Goal: Task Accomplishment & Management: Manage account settings

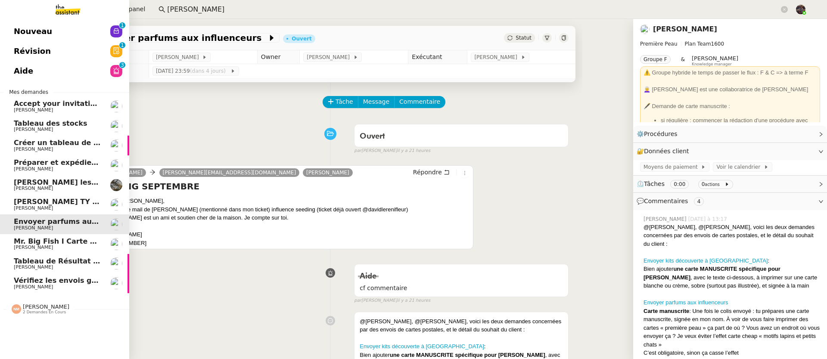
click at [34, 166] on span "[PERSON_NAME]" at bounding box center [33, 169] width 39 height 6
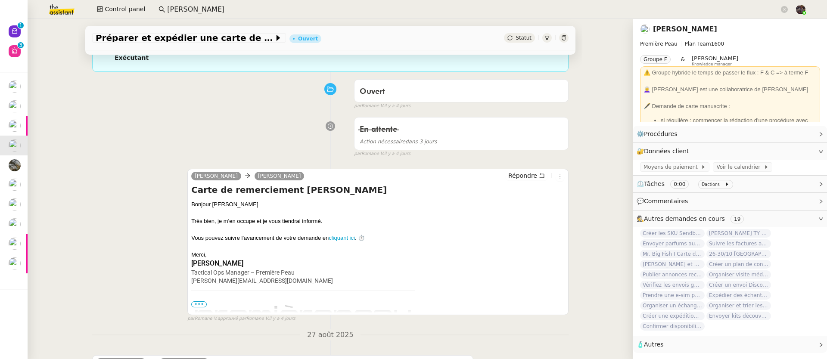
scroll to position [289, 0]
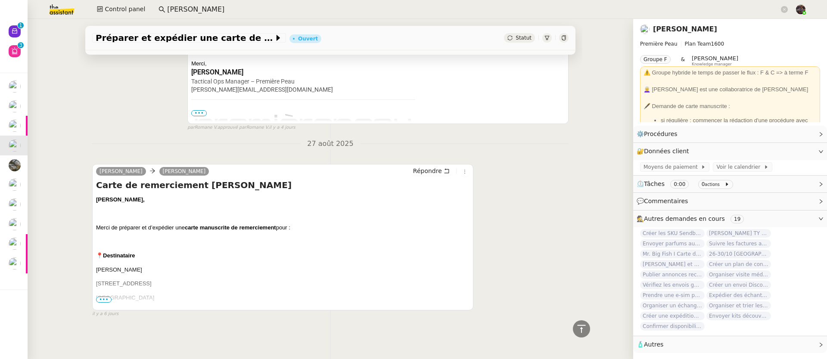
click at [98, 297] on span "•••" at bounding box center [104, 300] width 16 height 6
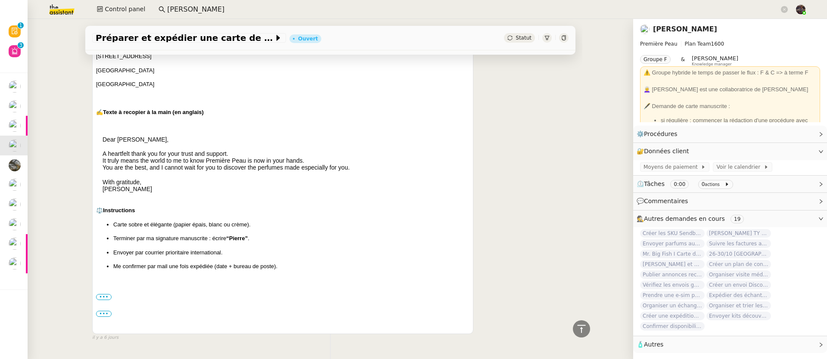
scroll to position [506, 0]
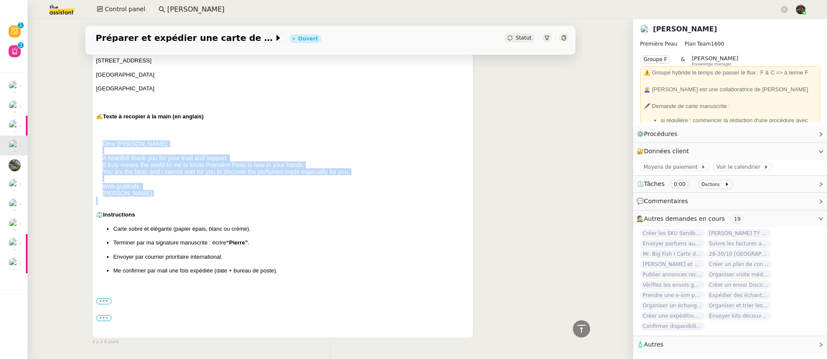
drag, startPoint x: 128, startPoint y: 198, endPoint x: 87, endPoint y: 147, distance: 65.6
copy div "Dear Heather, A heartfelt thank you for your trust and support. It truly means …"
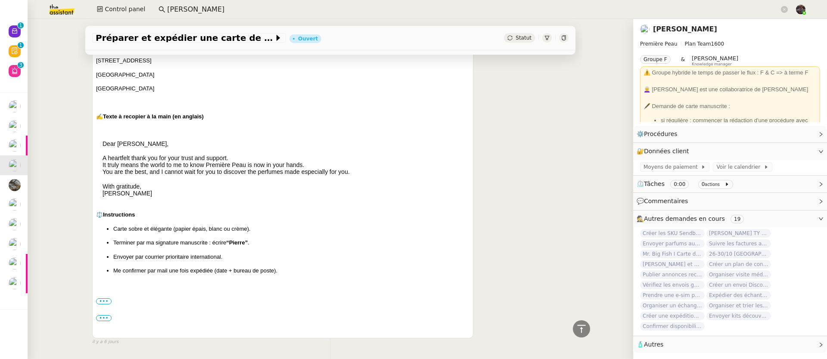
click at [101, 307] on div "••• Début du message réexpédié : De: Heather Powell <heatherjonespowell@yahoo.c…" at bounding box center [283, 302] width 374 height 42
click at [97, 305] on label "•••" at bounding box center [104, 302] width 16 height 6
click at [0, 0] on input "•••" at bounding box center [0, 0] width 0 height 0
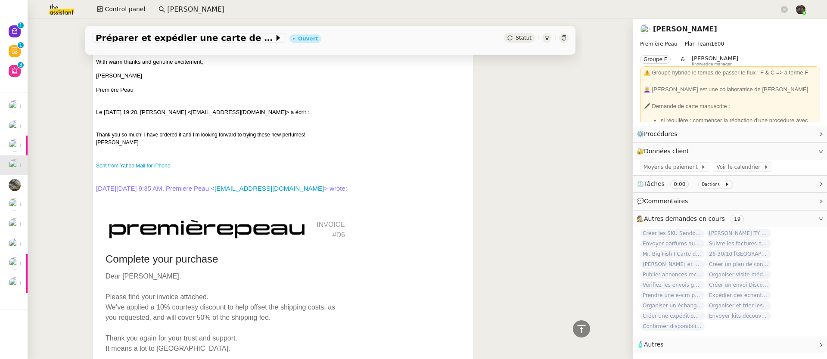
scroll to position [1125, 0]
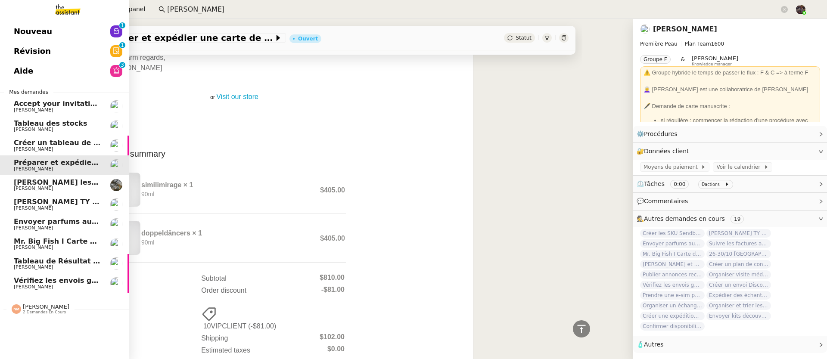
click at [36, 282] on span "Vérifiez les envois galeries" at bounding box center [66, 281] width 104 height 8
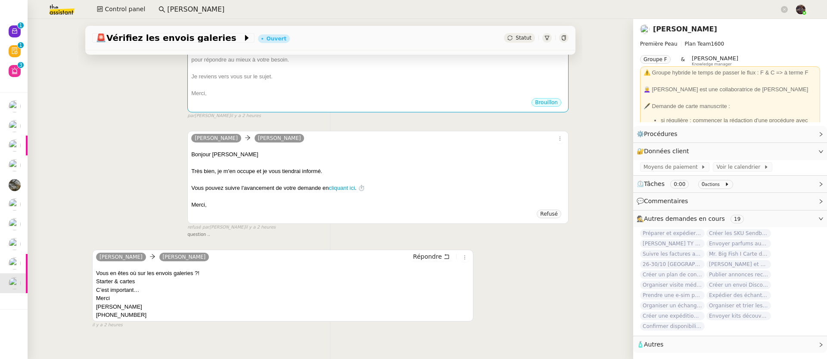
scroll to position [173, 0]
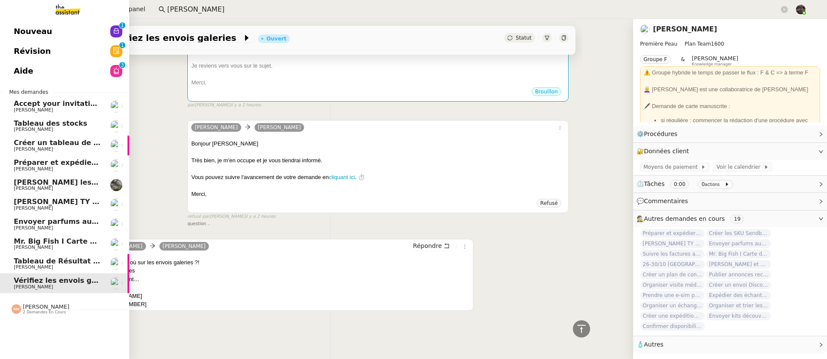
click at [27, 244] on span "Mr. Big Fish I Carte de remerciement pour [PERSON_NAME]" at bounding box center [129, 241] width 230 height 8
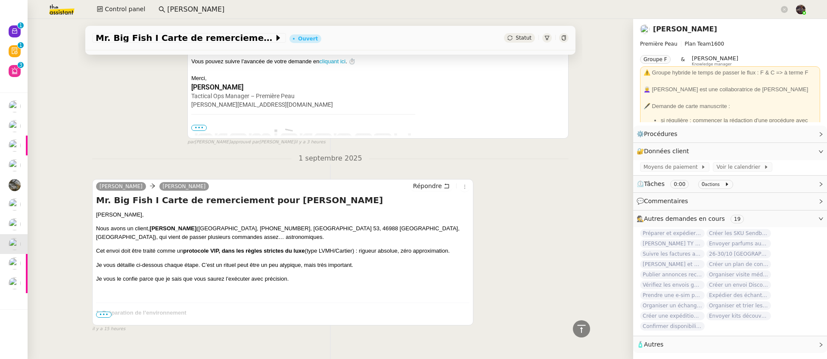
click at [100, 318] on span "•••" at bounding box center [104, 315] width 16 height 6
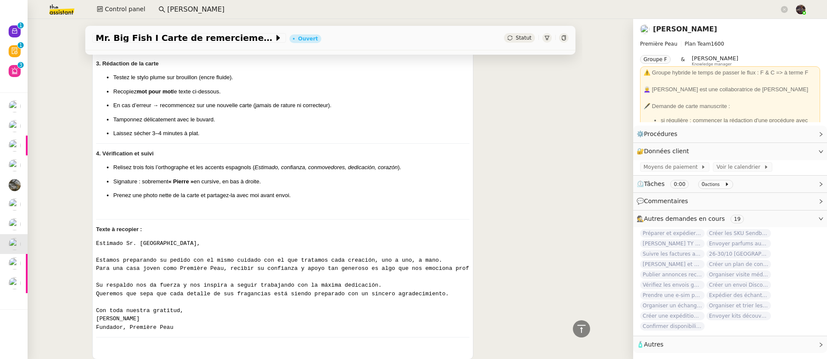
scroll to position [616, 0]
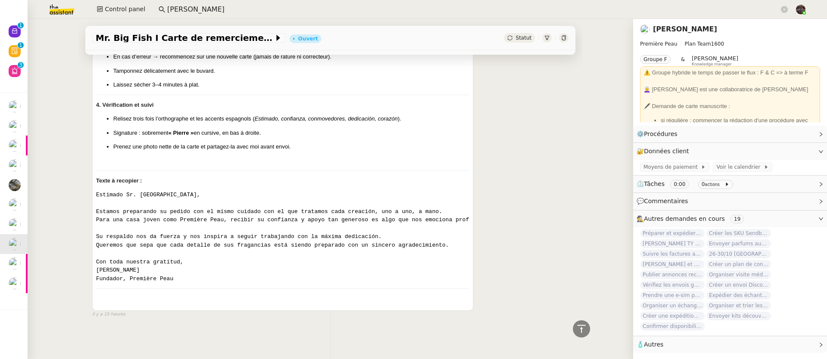
click at [192, 129] on p "Signature : sobrement « Pierre » en cursive, en bas à droite." at bounding box center [291, 133] width 356 height 9
drag, startPoint x: 194, startPoint y: 128, endPoint x: 215, endPoint y: 131, distance: 20.9
click at [215, 131] on p "Signature : sobrement « Pierre » en cursive, en bas à droite." at bounding box center [291, 133] width 356 height 9
copy p "en cursive"
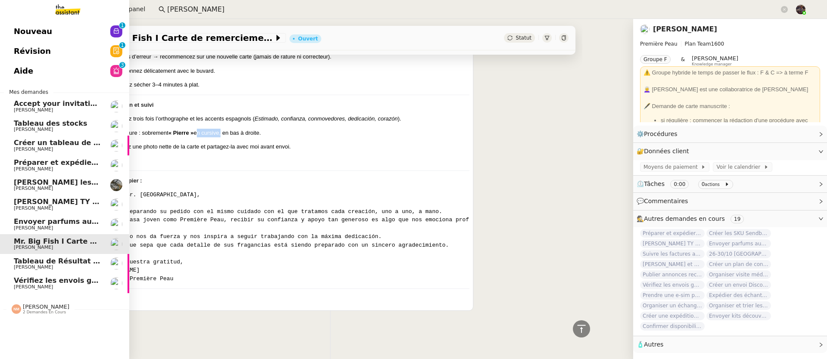
click at [14, 165] on span "Préparer et expédier une carte de remerciement" at bounding box center [109, 163] width 190 height 8
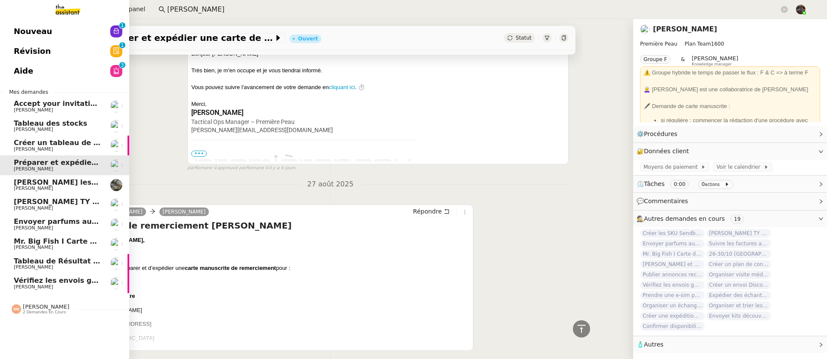
scroll to position [289, 0]
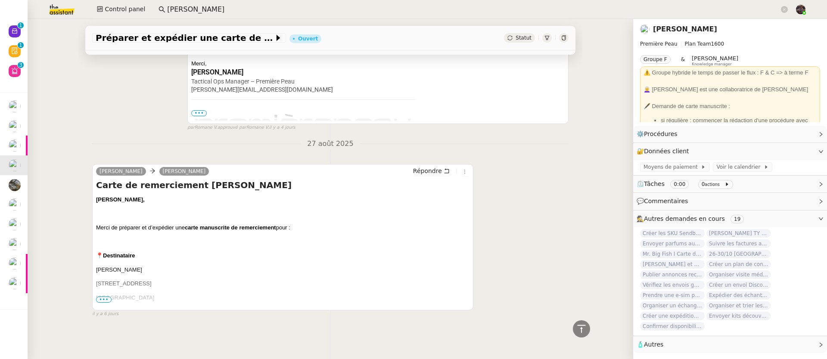
click at [97, 297] on span "•••" at bounding box center [104, 300] width 16 height 6
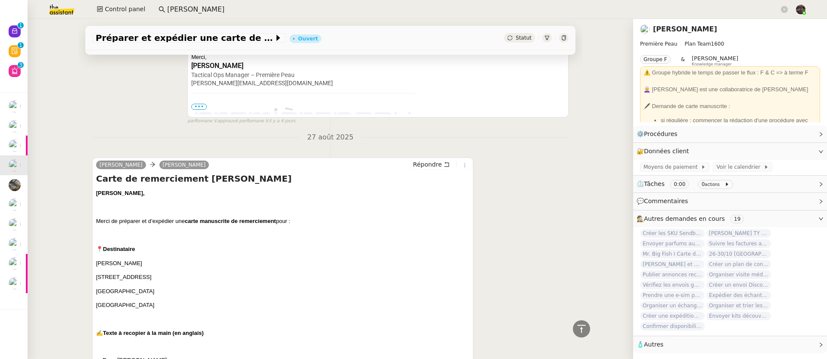
scroll to position [540, 0]
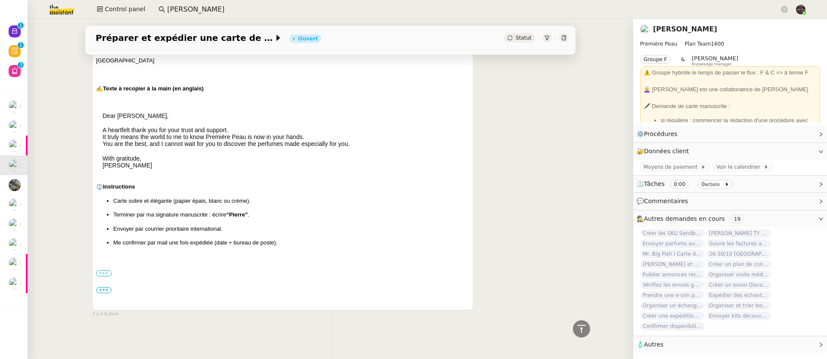
click at [101, 271] on label "•••" at bounding box center [104, 274] width 16 height 6
click at [0, 0] on input "•••" at bounding box center [0, 0] width 0 height 0
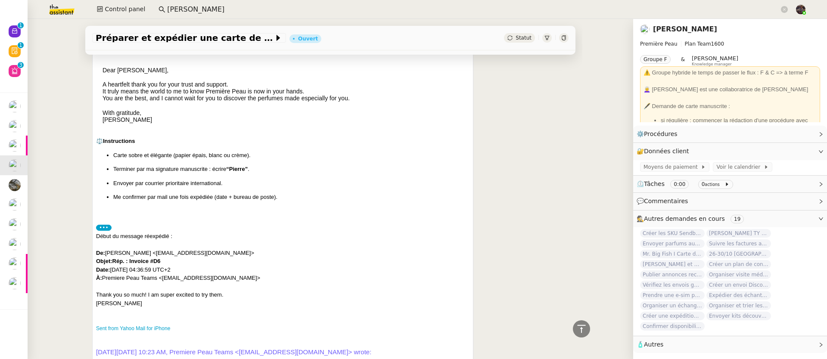
scroll to position [468, 0]
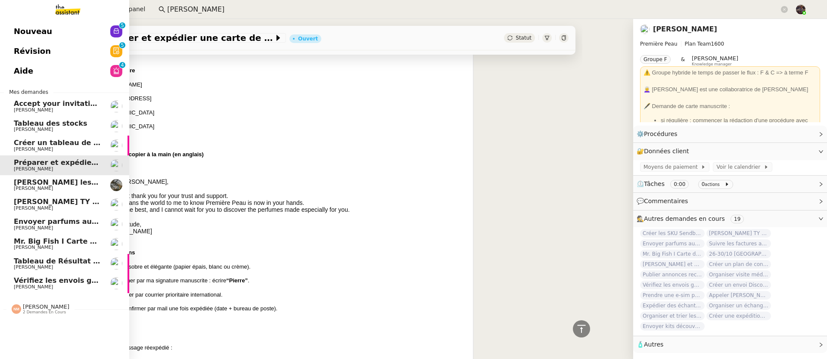
click at [10, 196] on link "[PERSON_NAME] TY notes [PERSON_NAME]" at bounding box center [64, 205] width 129 height 20
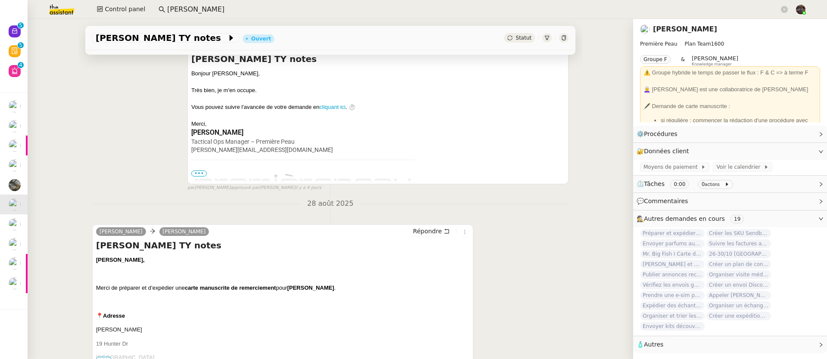
scroll to position [311, 0]
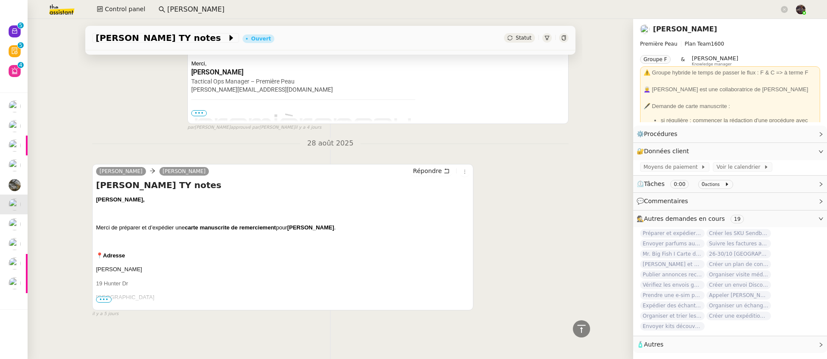
click at [96, 297] on span "•••" at bounding box center [104, 300] width 16 height 6
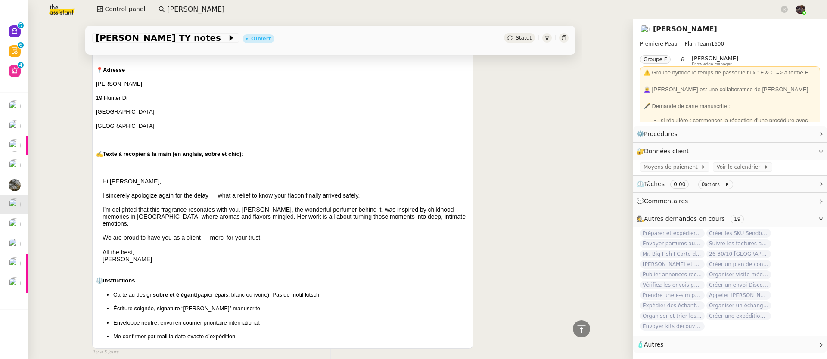
scroll to position [491, 0]
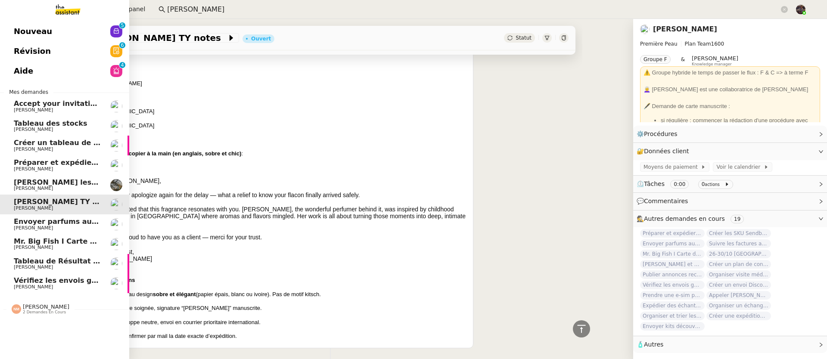
click at [31, 222] on span "Envoyer parfums aux influenceurs" at bounding box center [80, 222] width 133 height 8
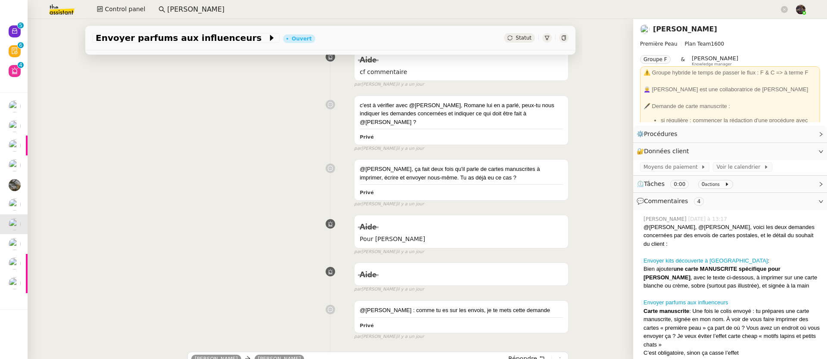
scroll to position [793, 0]
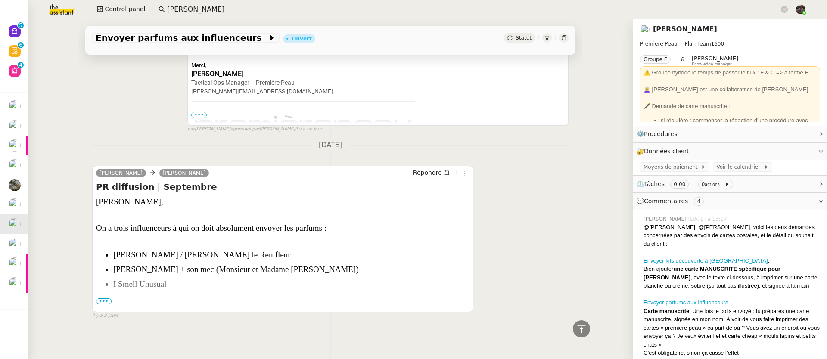
click at [99, 299] on span "•••" at bounding box center [104, 302] width 16 height 6
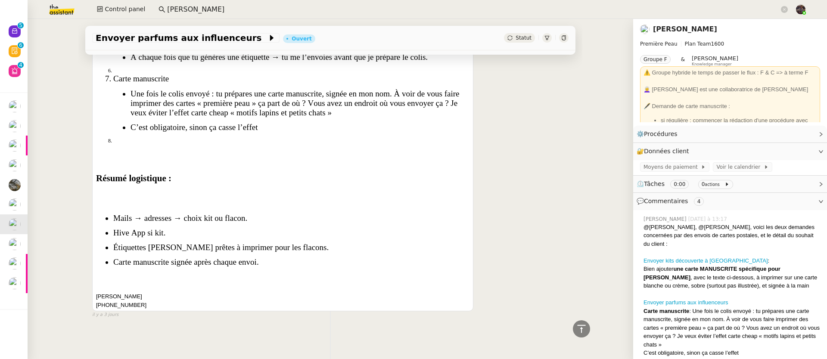
scroll to position [1354, 0]
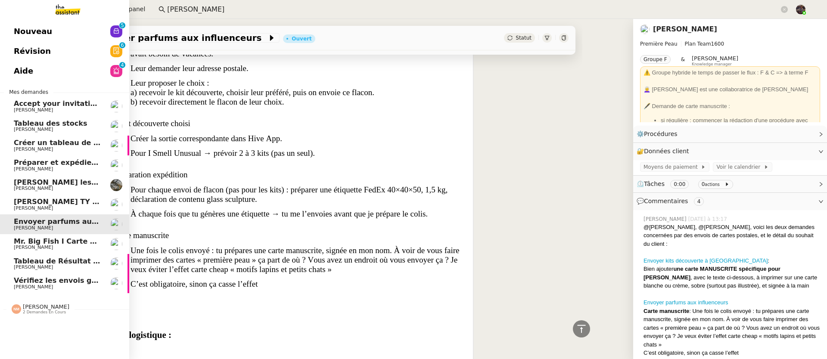
click at [14, 244] on span "Mr. Big Fish I Carte de remerciement pour [PERSON_NAME]" at bounding box center [129, 241] width 230 height 8
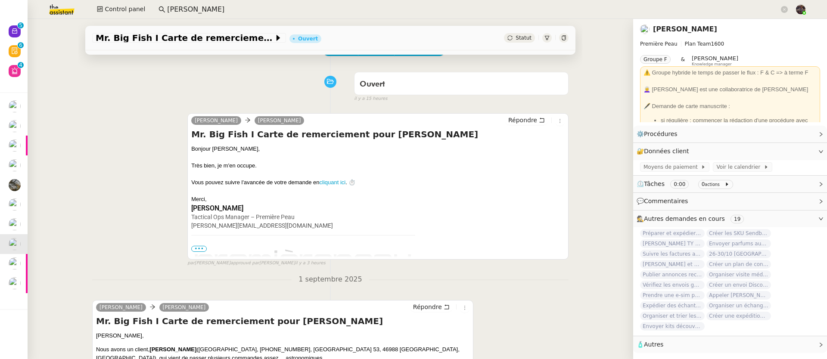
scroll to position [194, 0]
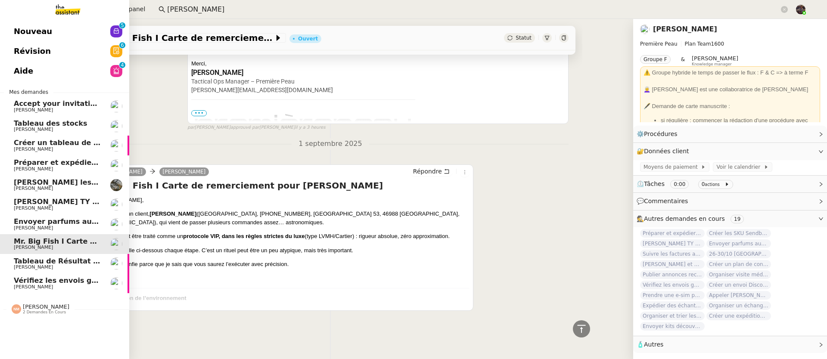
click at [40, 159] on span "Préparer et expédier une carte de remerciement" at bounding box center [109, 163] width 190 height 8
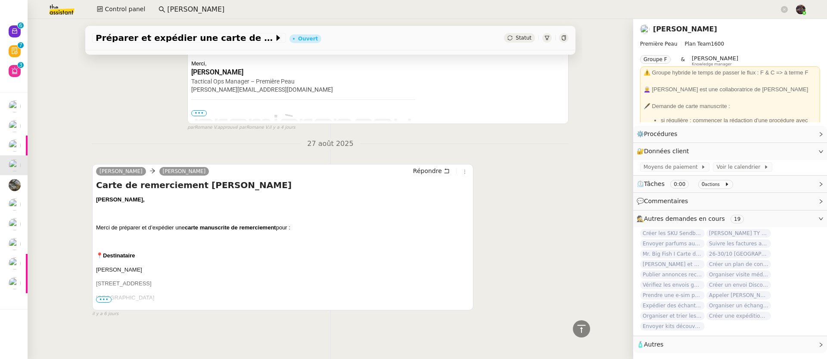
scroll to position [289, 0]
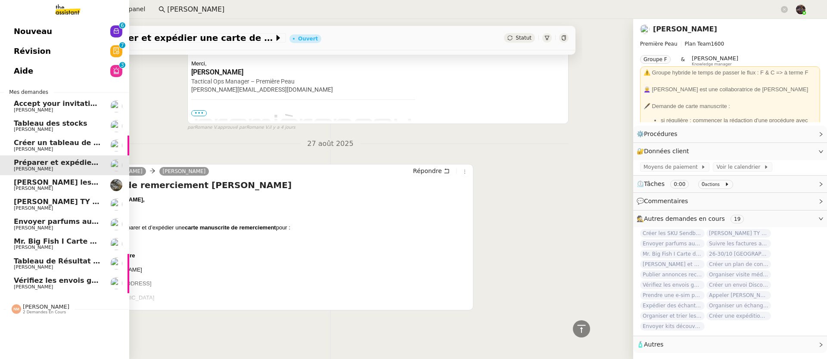
click at [48, 211] on span "[PERSON_NAME]" at bounding box center [57, 208] width 87 height 5
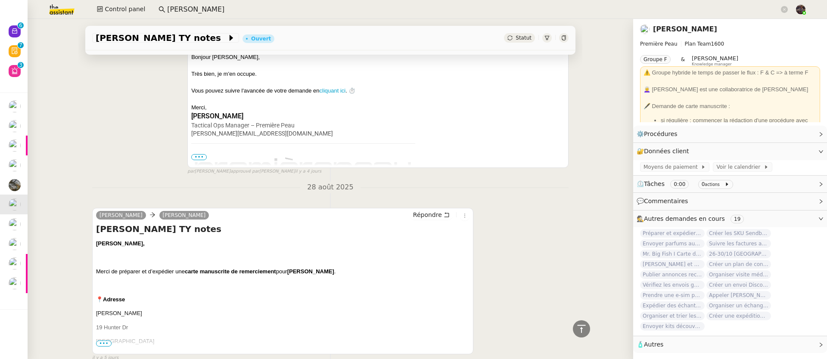
scroll to position [311, 0]
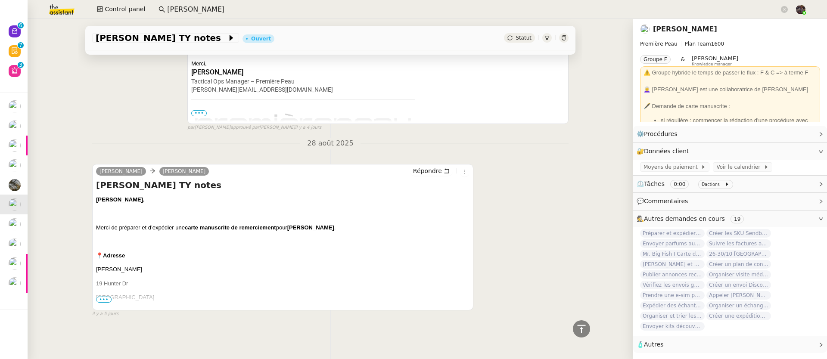
click at [104, 297] on span "•••" at bounding box center [104, 300] width 16 height 6
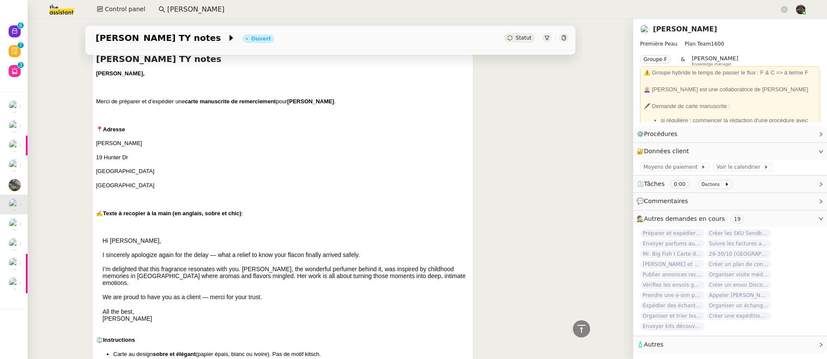
scroll to position [498, 0]
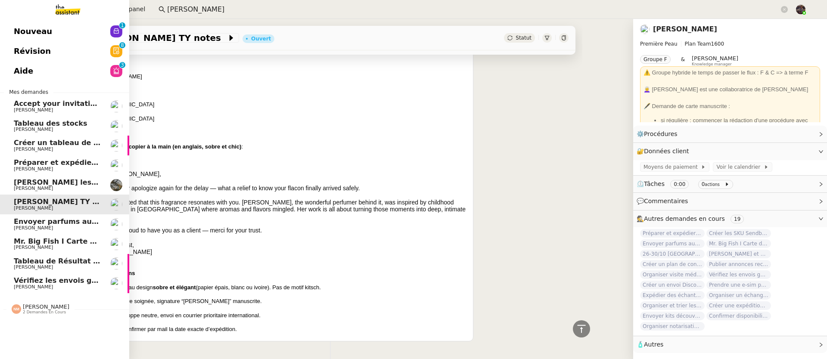
click at [59, 164] on span "Préparer et expédier une carte de remerciement" at bounding box center [109, 163] width 190 height 8
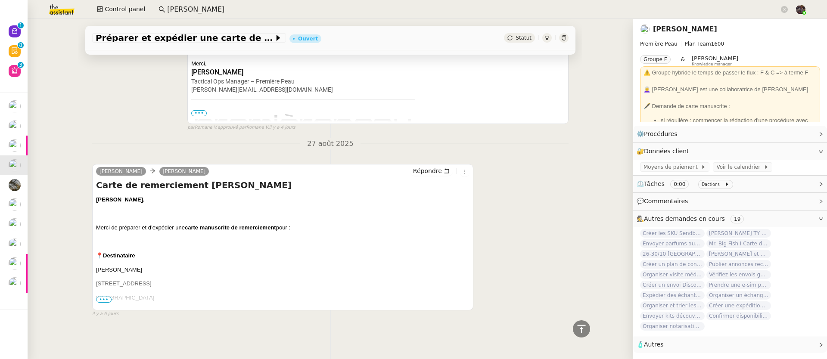
click at [105, 297] on span "•••" at bounding box center [104, 300] width 16 height 6
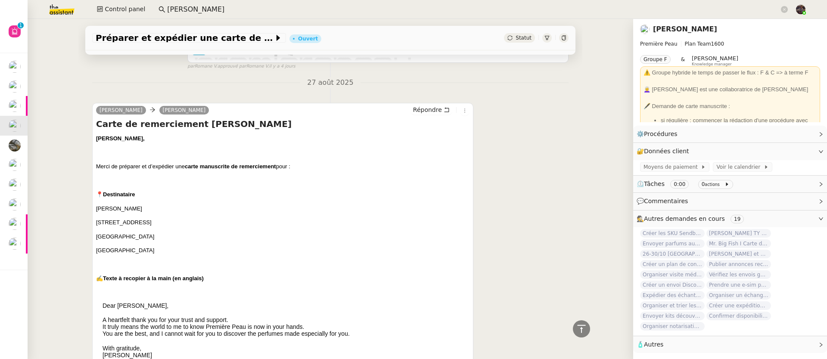
scroll to position [350, 0]
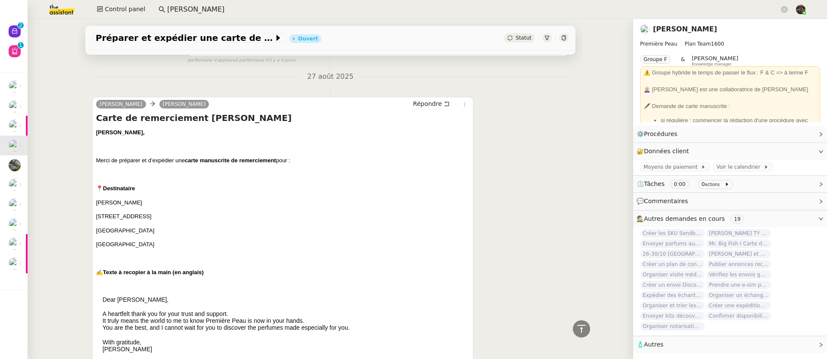
click at [167, 118] on h4 "Carte de remerciement [PERSON_NAME]" at bounding box center [283, 118] width 374 height 12
copy div "Carte de remerciement [PERSON_NAME]"
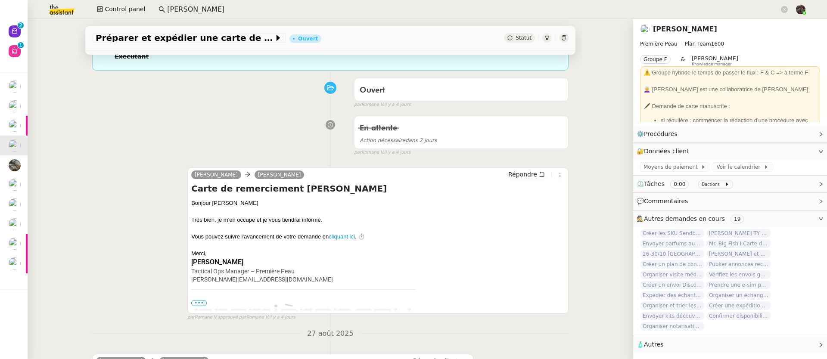
scroll to position [0, 0]
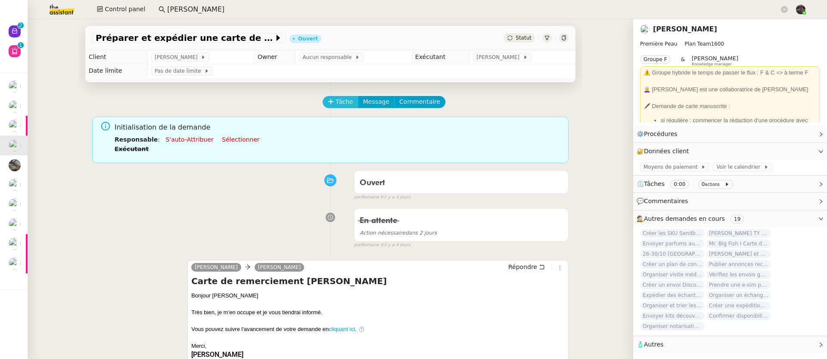
click at [323, 104] on button "Tâche" at bounding box center [341, 102] width 36 height 12
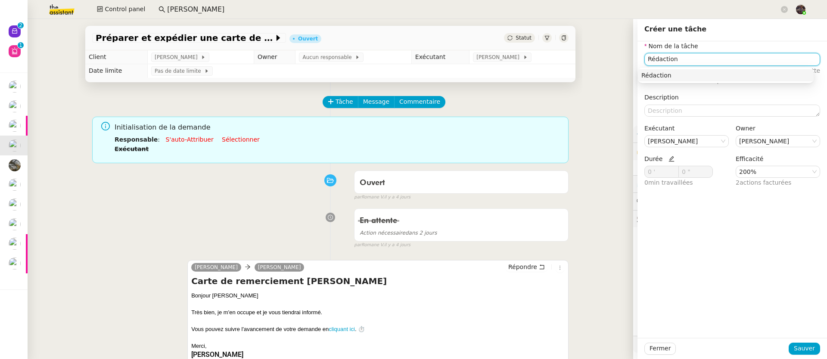
type input "Rédaction"
click at [733, 175] on div "Efficacité 200% 2 actions facturées" at bounding box center [778, 174] width 91 height 41
click at [740, 175] on nz-select-item "200%" at bounding box center [779, 171] width 78 height 11
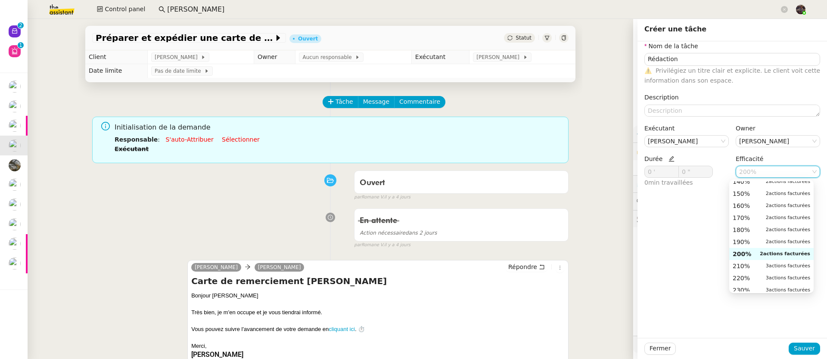
scroll to position [72, 0]
click at [757, 236] on div "100% 1 actions facturées" at bounding box center [772, 236] width 78 height 8
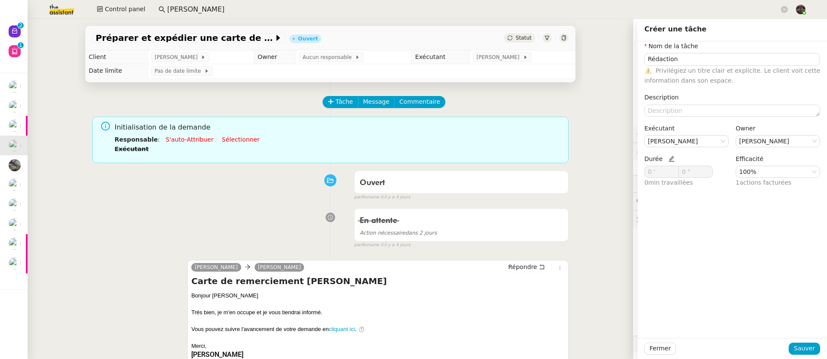
click at [669, 159] on icon at bounding box center [672, 159] width 6 height 6
click at [661, 171] on input "0 '" at bounding box center [662, 171] width 34 height 11
type input "10 '"
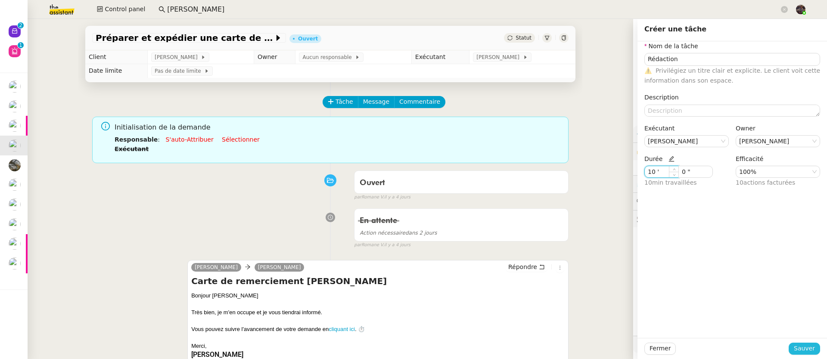
click at [805, 346] on span "Sauver" at bounding box center [804, 349] width 21 height 10
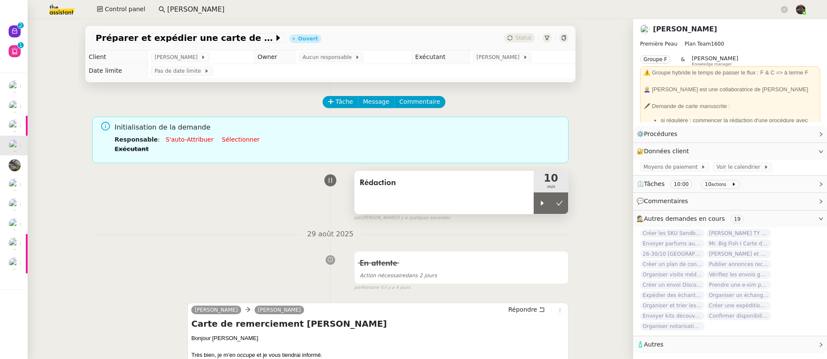
click at [550, 215] on div "Rédaction 10 min" at bounding box center [461, 193] width 215 height 44
click at [553, 212] on button at bounding box center [559, 204] width 17 height 22
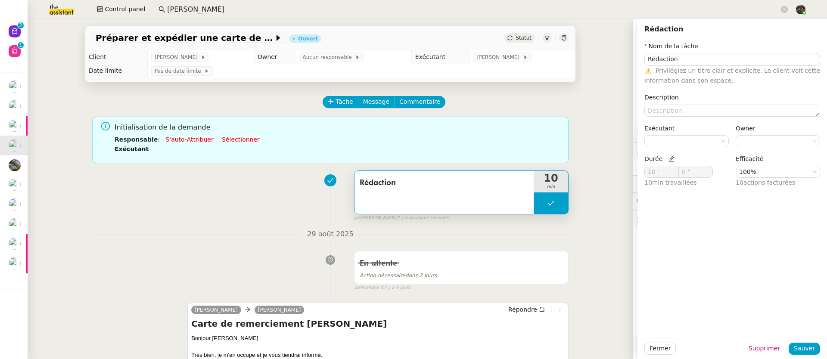
type input "Rédaction"
type input "10 '"
type input "0 ""
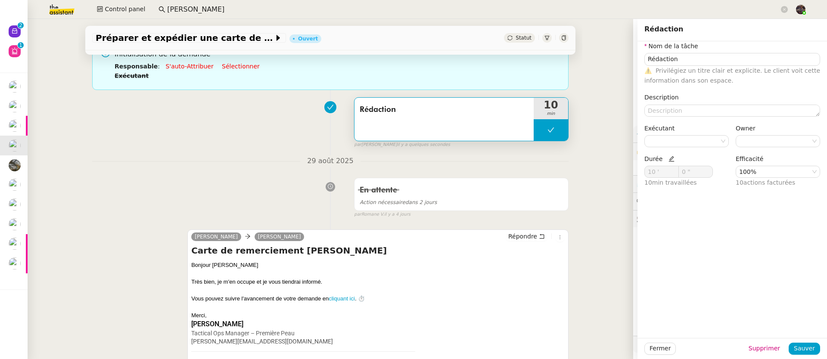
type input "Rédaction"
type input "10 '"
type input "0 ""
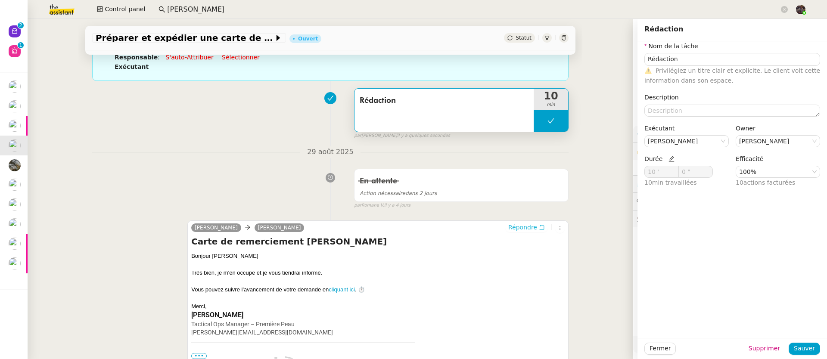
click at [509, 227] on span "Répondre" at bounding box center [523, 227] width 29 height 9
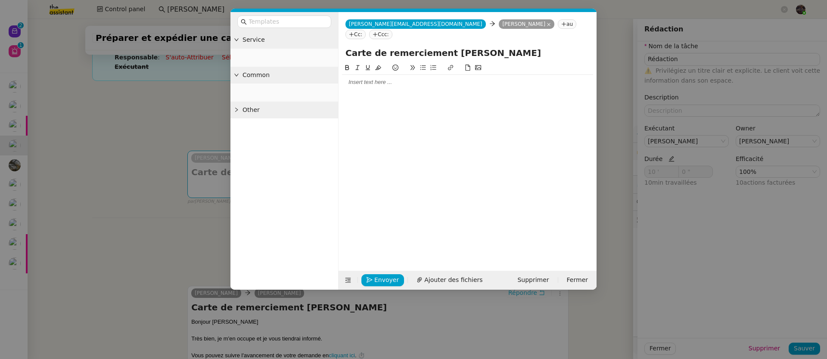
type input "Rédaction"
type input "10 '"
type input "0 ""
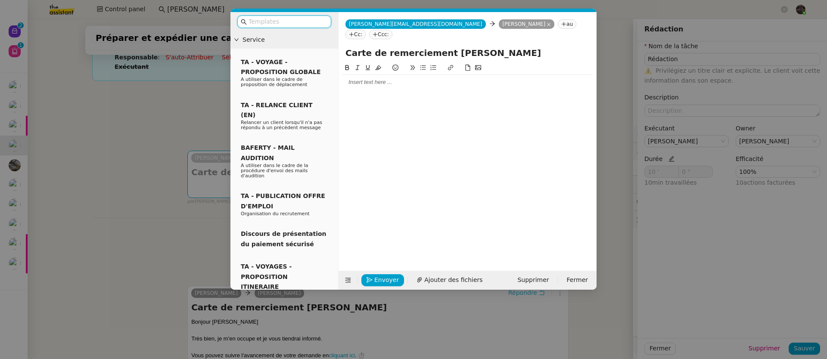
type input "Rédaction"
type input "10 '"
type input "0 ""
type input "Rédaction"
type input "10 '"
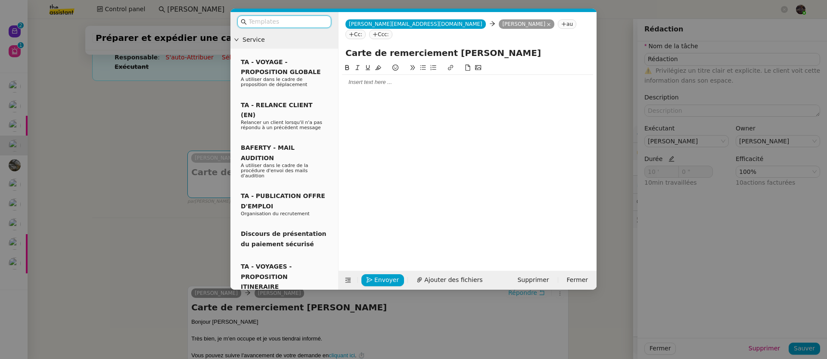
type input "0 ""
type input "Rédaction"
type input "10 '"
type input "0 ""
click at [380, 80] on div at bounding box center [467, 160] width 251 height 195
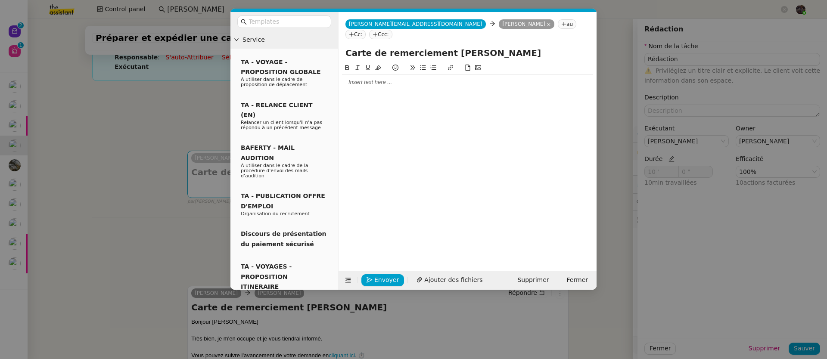
click at [374, 79] on div at bounding box center [467, 82] width 251 height 15
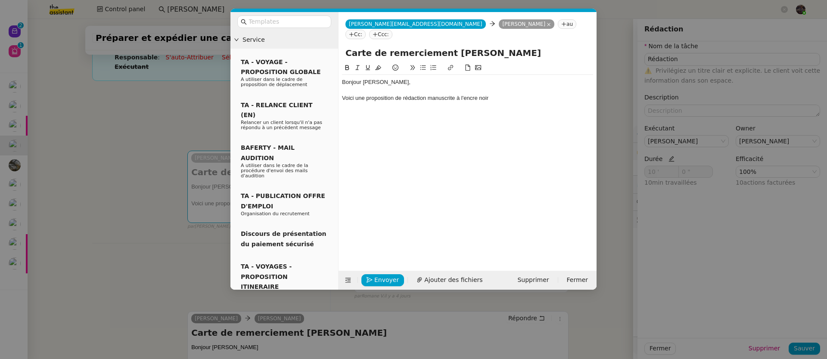
click at [154, 239] on nz-modal-container "Service TA - VOYAGE - PROPOSITION GLOBALE A utiliser dans le cadre de propositi…" at bounding box center [413, 179] width 827 height 359
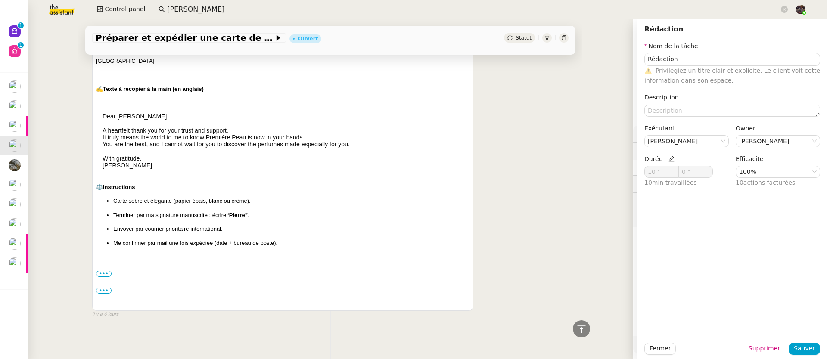
scroll to position [0, 0]
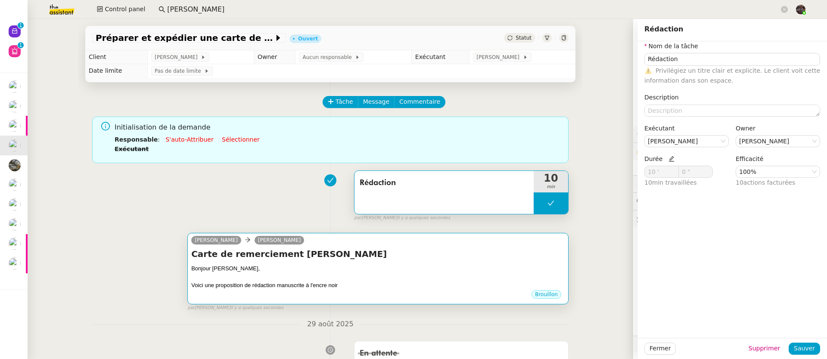
click at [351, 290] on div "Voici une proposition de rédaction manuscrite à l'encre noir" at bounding box center [378, 285] width 374 height 9
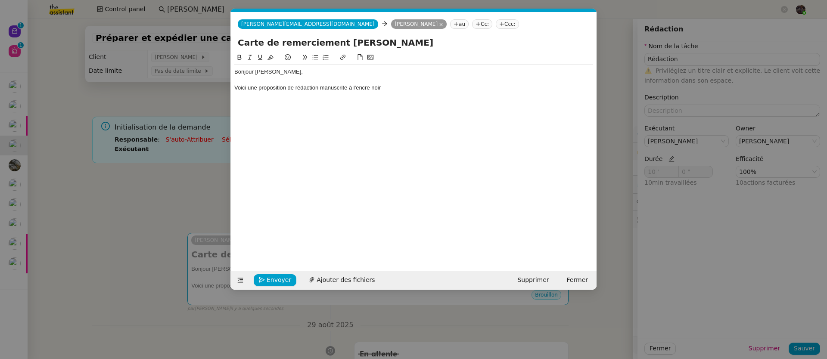
scroll to position [0, 18]
click at [396, 90] on div "Voici une proposition de rédaction manuscrite à l'encre noir" at bounding box center [413, 88] width 359 height 8
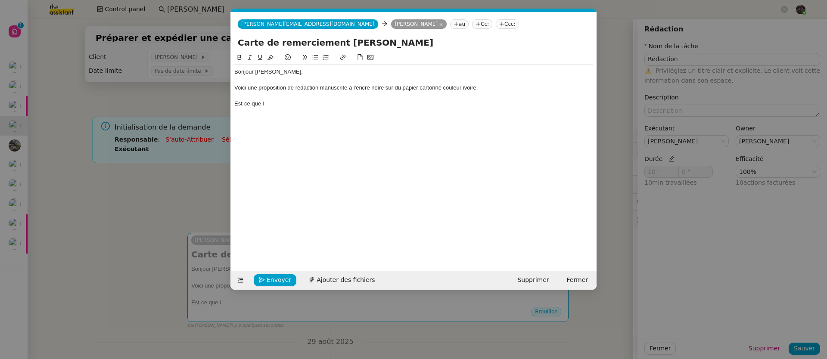
click at [165, 186] on nz-modal-container "Service TA - VOYAGE - PROPOSITION GLOBALE A utiliser dans le cadre de propositi…" at bounding box center [413, 179] width 827 height 359
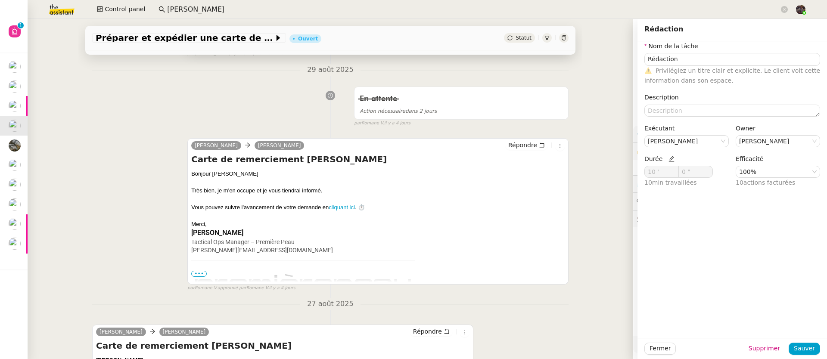
scroll to position [41, 0]
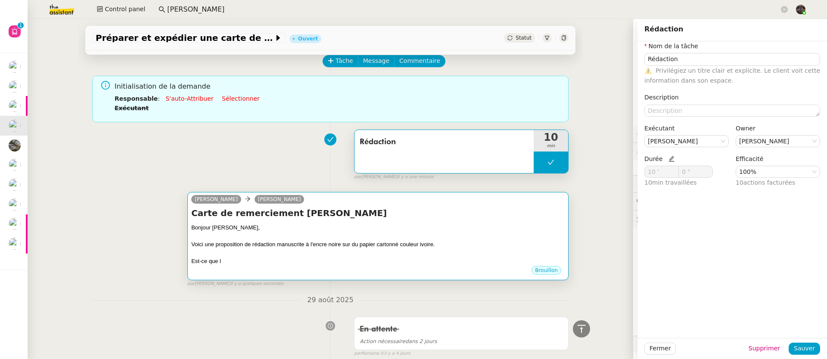
click at [368, 262] on div "Est-ce que l" at bounding box center [378, 261] width 374 height 9
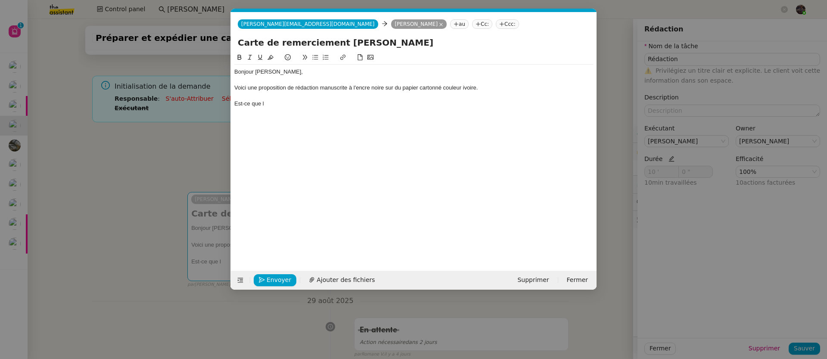
scroll to position [0, 18]
click at [489, 84] on div at bounding box center [413, 80] width 359 height 8
click at [490, 92] on div at bounding box center [413, 96] width 359 height 8
click at [490, 91] on div "Voici une proposition de rédaction manuscrite à l'encre noire sur du papier car…" at bounding box center [413, 88] width 359 height 8
drag, startPoint x: 319, startPoint y: 116, endPoint x: 312, endPoint y: 119, distance: 7.2
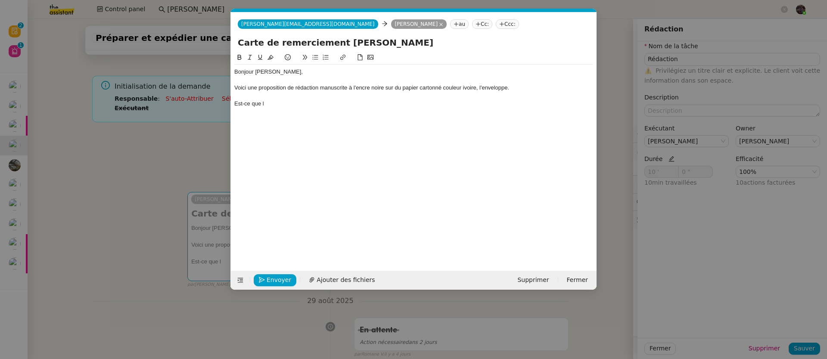
click at [318, 116] on div "Bonjour Pierre, Voici une proposition de rédaction manuscrite à l'encre noire s…" at bounding box center [413, 155] width 359 height 205
click at [154, 180] on nz-modal-container "Service TA - VOYAGE - PROPOSITION GLOBALE A utiliser dans le cadre de propositi…" at bounding box center [413, 179] width 827 height 359
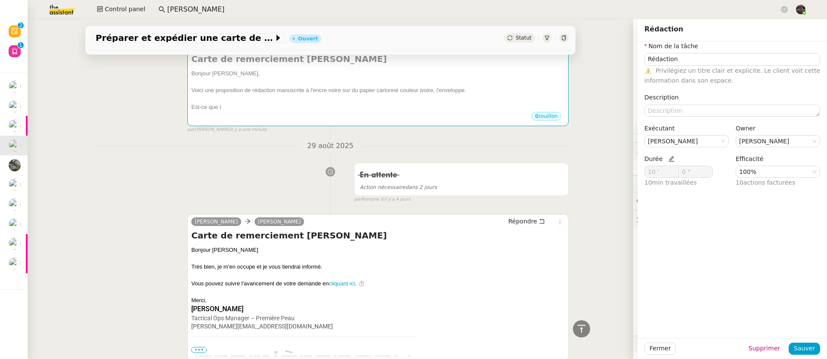
scroll to position [115, 0]
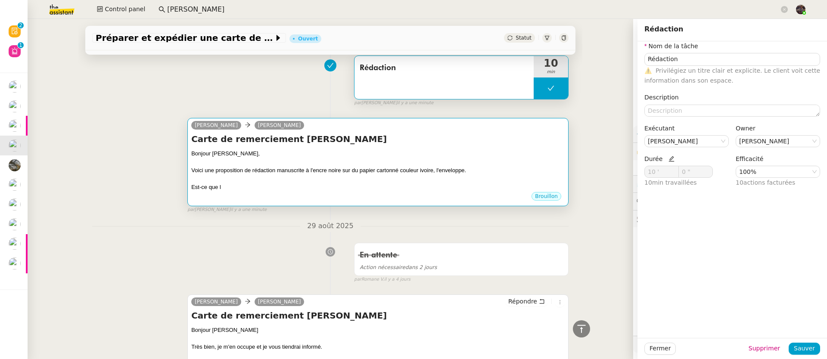
click at [396, 161] on div at bounding box center [378, 162] width 374 height 9
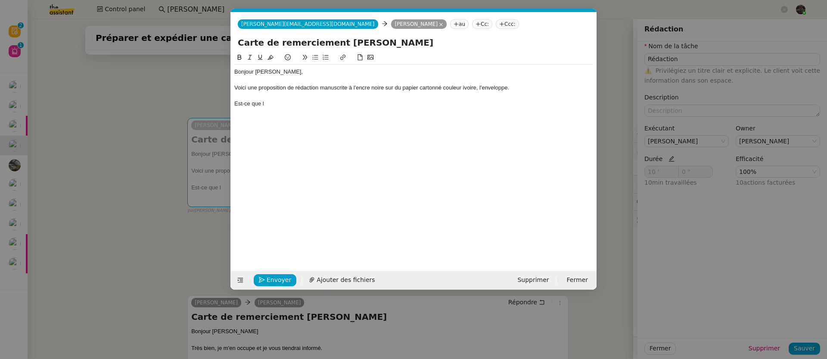
scroll to position [0, 18]
click at [518, 90] on div "Voici une proposition de rédaction manuscrite à l'encre noire sur du papier car…" at bounding box center [413, 88] width 359 height 8
click at [503, 87] on div "Voici une proposition de rédaction manuscrite à l'encre noire sur du papier car…" at bounding box center [413, 88] width 359 height 8
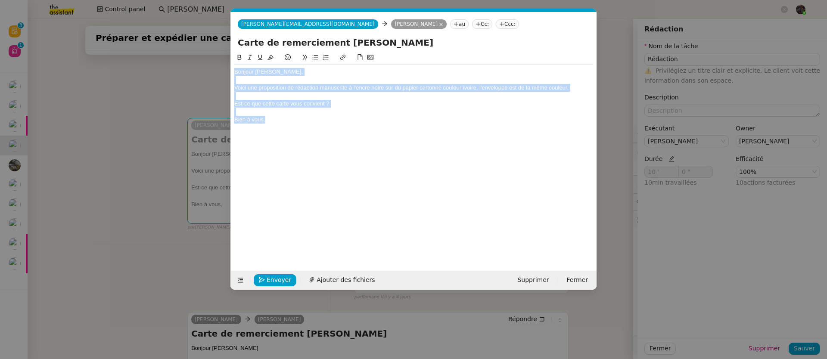
copy div "Bonjour Pierre, Voici une proposition de rédaction manuscrite à l'encre noire s…"
click at [409, 75] on div "Bonjour [PERSON_NAME]," at bounding box center [413, 72] width 359 height 8
drag, startPoint x: 335, startPoint y: 108, endPoint x: 234, endPoint y: 86, distance: 103.6
click at [234, 86] on div "Bonjour Pierre, Voici une proposition de rédaction manuscrite à l'encre noire s…" at bounding box center [413, 96] width 359 height 62
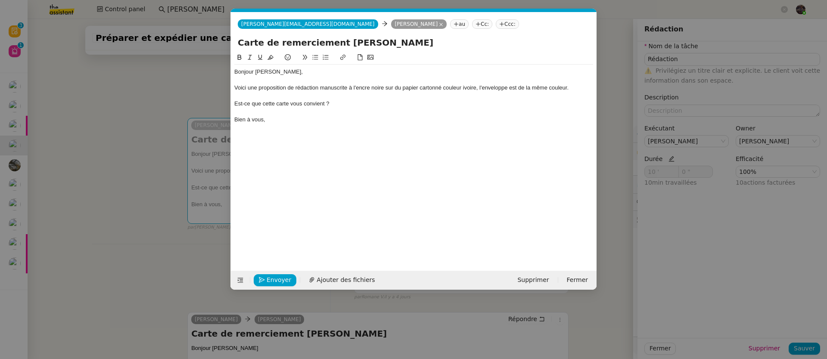
scroll to position [0, 0]
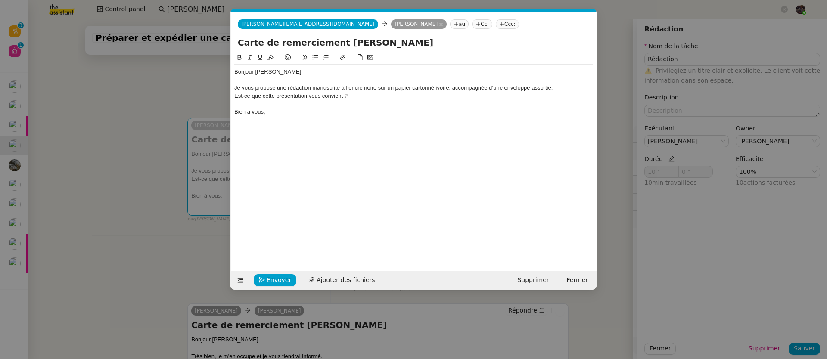
click at [552, 88] on div "Je vous propose une rédaction manuscrite à l’encre noire sur un papier cartonné…" at bounding box center [413, 88] width 359 height 8
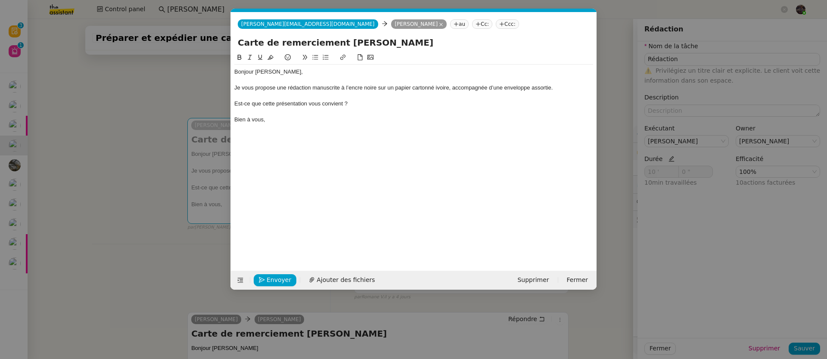
click at [159, 188] on nz-modal-container "Service TA - VOYAGE - PROPOSITION GLOBALE A utiliser dans le cadre de propositi…" at bounding box center [413, 179] width 827 height 359
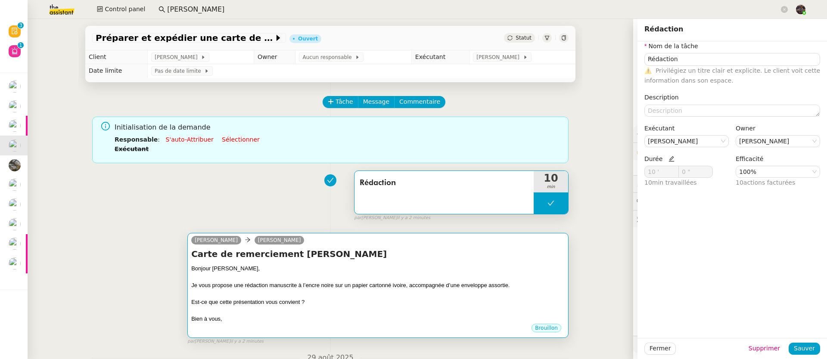
click at [394, 263] on div "Carte de remerciement Heather Bonjour Pierre, Je vous propose une rédaction man…" at bounding box center [378, 285] width 374 height 75
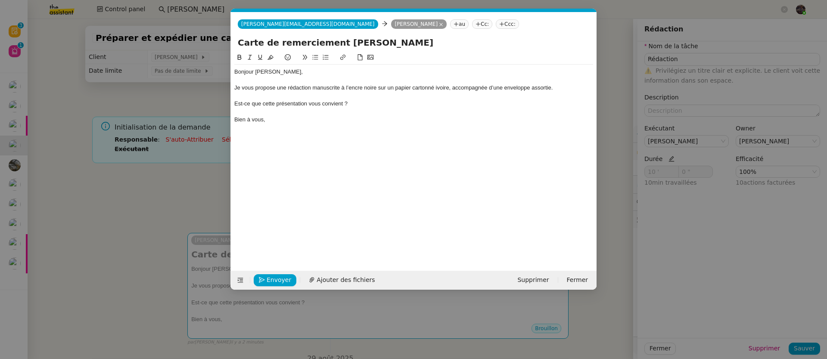
scroll to position [0, 18]
click at [369, 59] on icon at bounding box center [371, 57] width 6 height 6
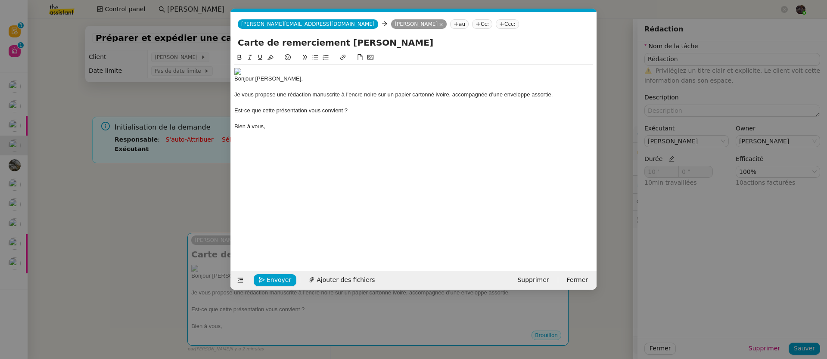
click at [242, 74] on img at bounding box center [413, 71] width 359 height 7
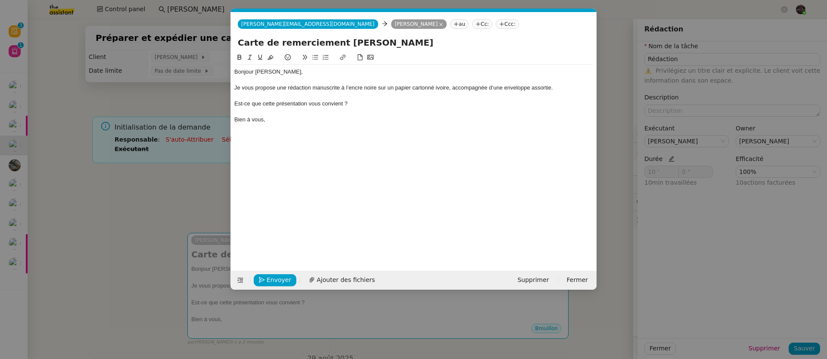
click at [374, 60] on button at bounding box center [370, 58] width 10 height 10
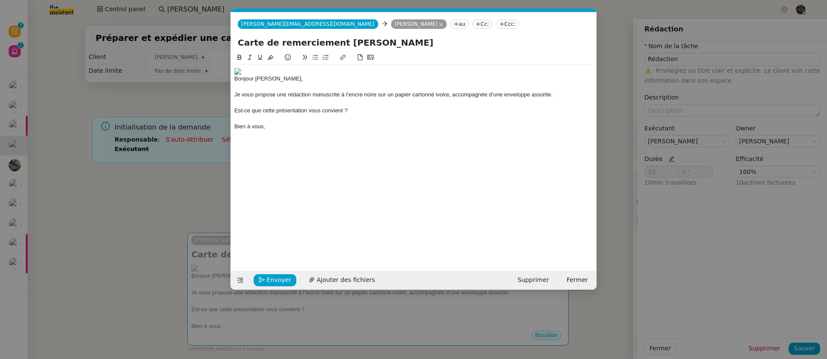
click at [262, 73] on img at bounding box center [413, 71] width 359 height 7
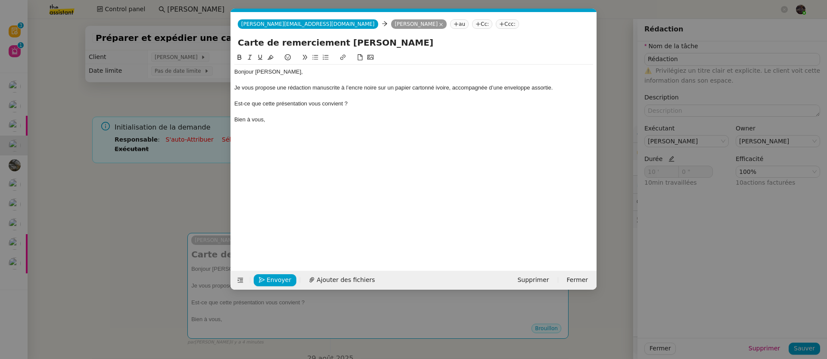
click at [376, 92] on div "Je vous propose une rédaction manuscrite à l’encre noire sur un papier cartonné…" at bounding box center [413, 88] width 359 height 8
click at [372, 100] on div at bounding box center [413, 96] width 359 height 8
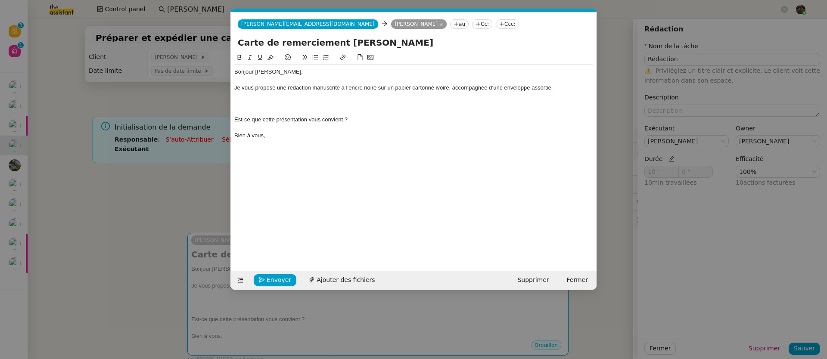
click at [372, 57] on icon at bounding box center [371, 57] width 6 height 6
click at [374, 56] on button at bounding box center [370, 58] width 10 height 10
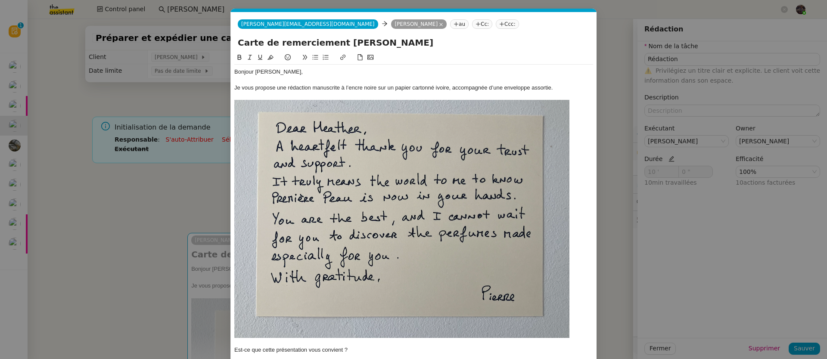
click at [328, 200] on img at bounding box center [401, 219] width 335 height 238
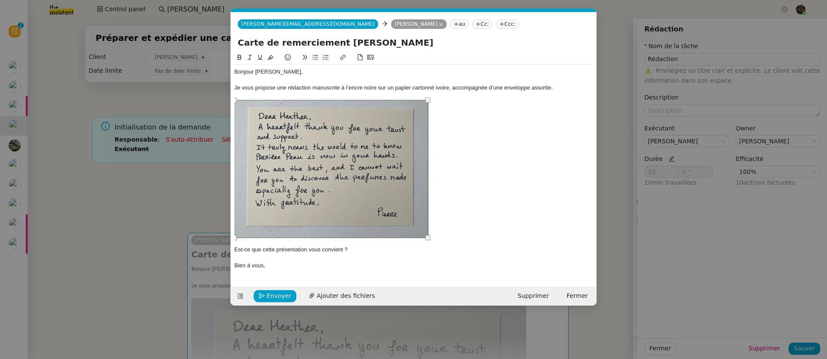
drag, startPoint x: 570, startPoint y: 337, endPoint x: 427, endPoint y: 222, distance: 183.1
click at [427, 222] on div "Bonjour Pierre, Je vous propose une rédaction manuscrite à l’encre noire sur un…" at bounding box center [413, 169] width 359 height 209
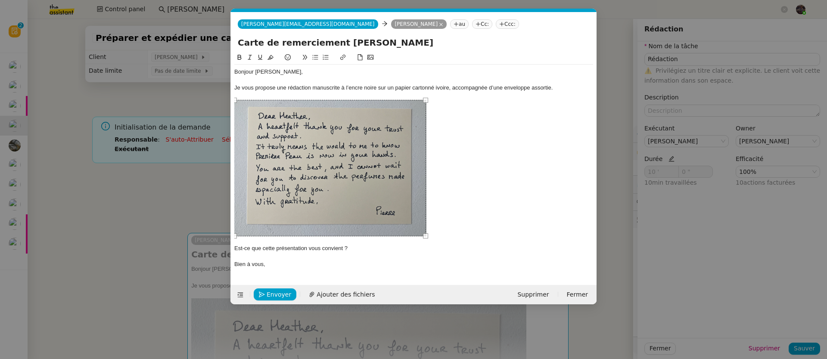
click at [468, 215] on div at bounding box center [413, 168] width 359 height 137
click at [412, 248] on div "Est-ce que cette présentation vous convient ?" at bounding box center [413, 249] width 359 height 8
click at [280, 294] on span "Envoyer" at bounding box center [279, 295] width 25 height 10
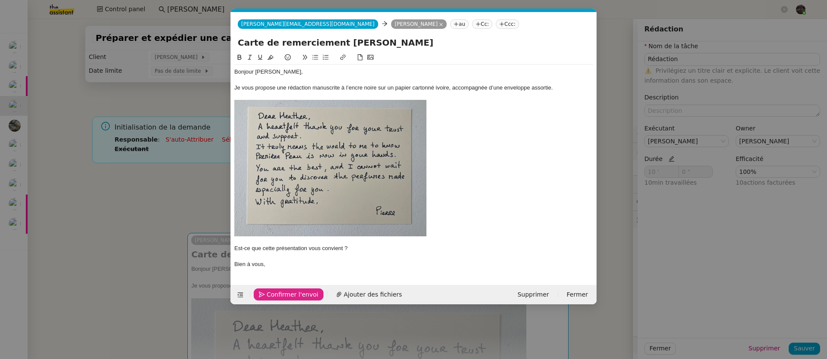
click at [280, 294] on span "Confirmer l'envoi" at bounding box center [293, 295] width 52 height 10
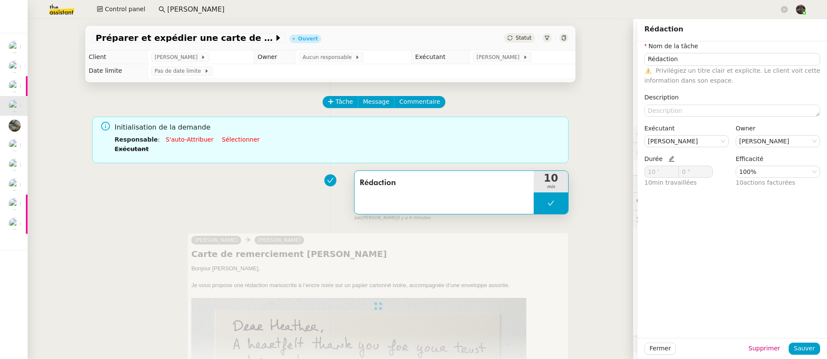
type input "Rédaction"
type input "10 '"
type input "0 ""
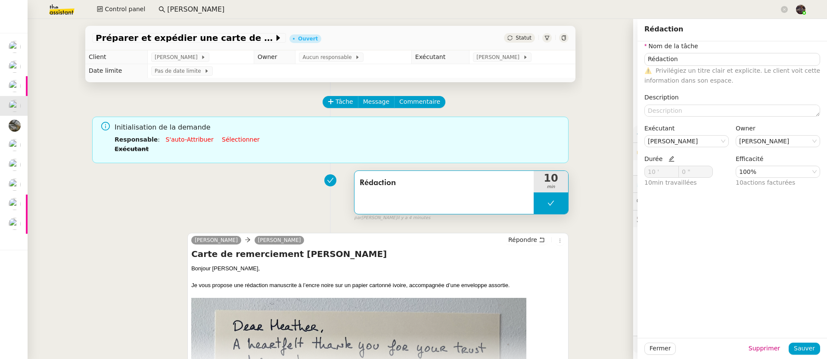
type input "Rédaction"
type input "10 '"
type input "0 ""
type input "Rédaction"
type input "10 '"
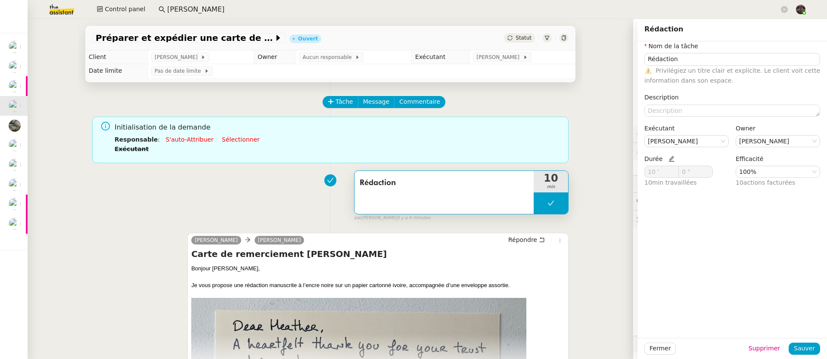
type input "0 ""
type input "Rédaction"
type input "10 '"
type input "0 ""
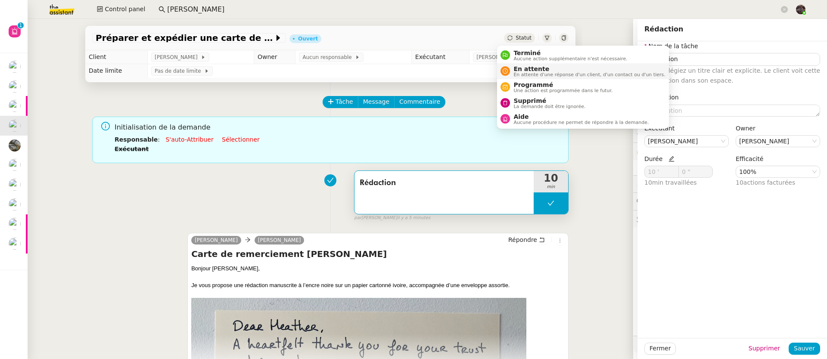
click at [530, 76] on span "En attente d'une réponse d'un client, d'un contact ou d'un tiers." at bounding box center [590, 74] width 152 height 5
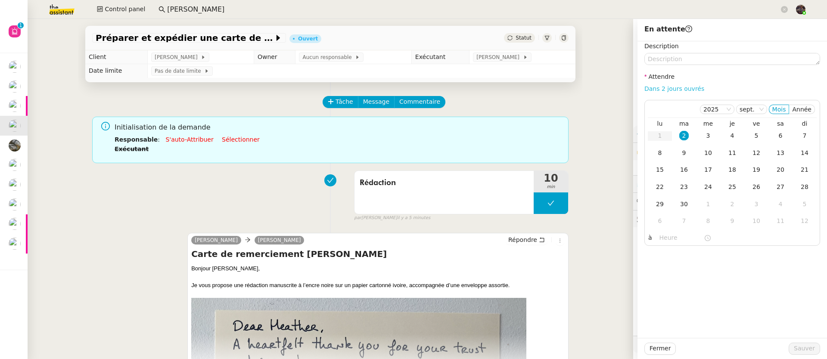
click at [661, 91] on link "Dans 2 jours ouvrés" at bounding box center [675, 88] width 60 height 7
type input "07:00"
click at [797, 345] on span "Sauver" at bounding box center [804, 349] width 21 height 10
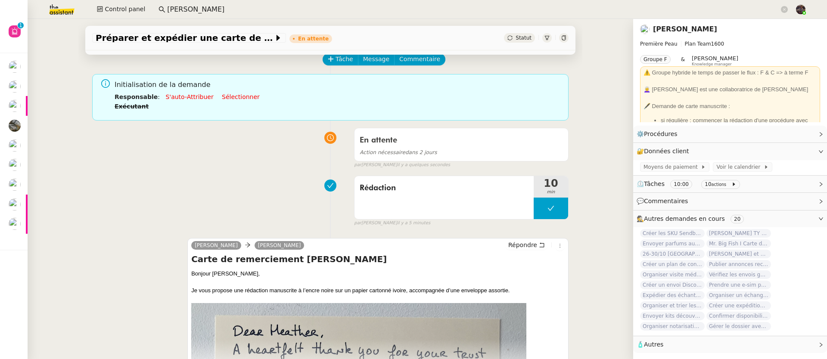
scroll to position [173, 0]
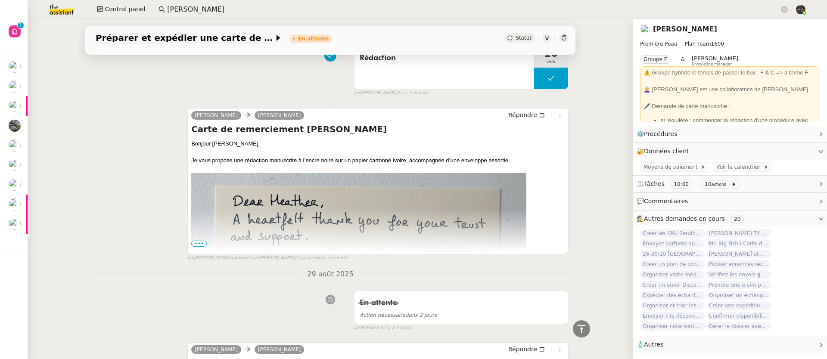
click at [198, 247] on span "•••" at bounding box center [199, 244] width 16 height 6
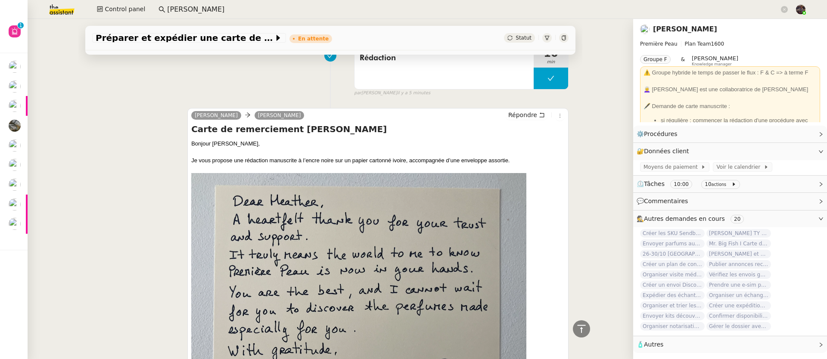
scroll to position [352, 0]
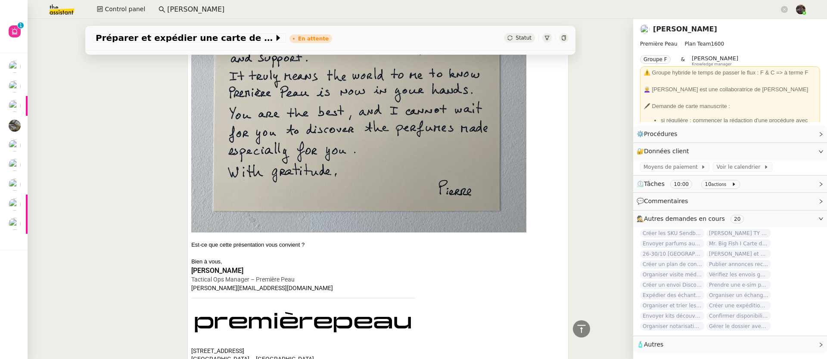
click at [562, 36] on icon at bounding box center [564, 37] width 4 height 5
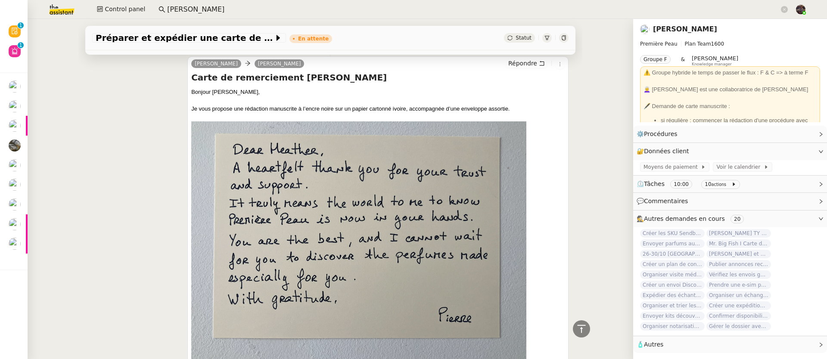
scroll to position [0, 0]
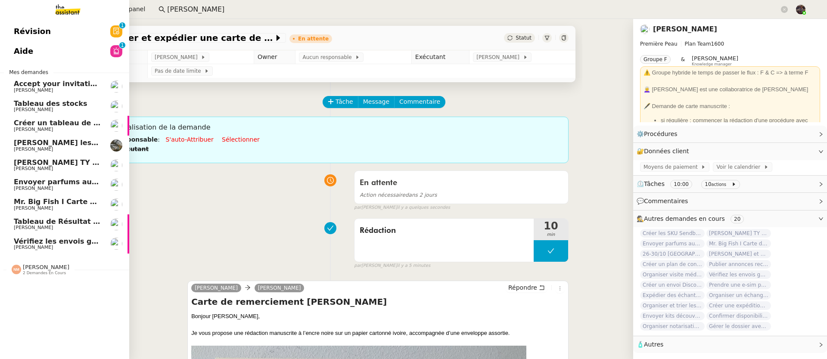
click at [19, 161] on span "[PERSON_NAME] TY notes" at bounding box center [64, 163] width 100 height 8
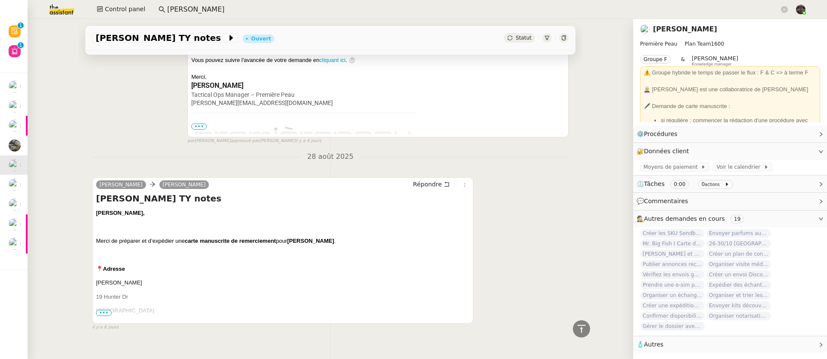
scroll to position [311, 0]
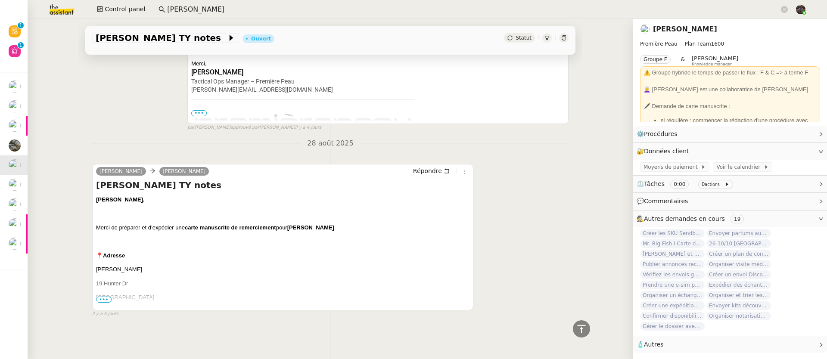
click at [106, 293] on p "West Hartford, CT 06107" at bounding box center [283, 297] width 374 height 9
click at [104, 297] on span "•••" at bounding box center [104, 300] width 16 height 6
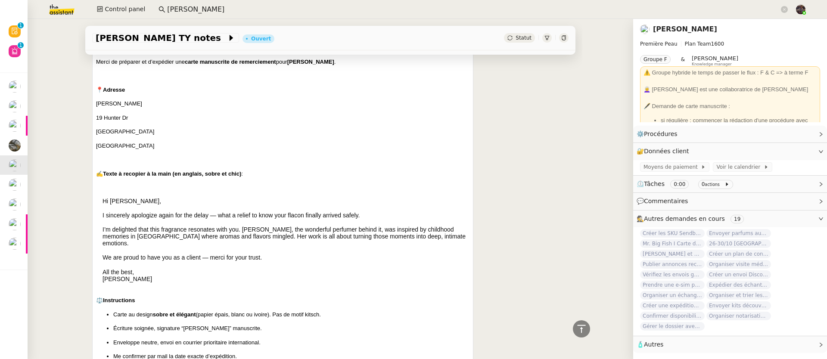
scroll to position [499, 0]
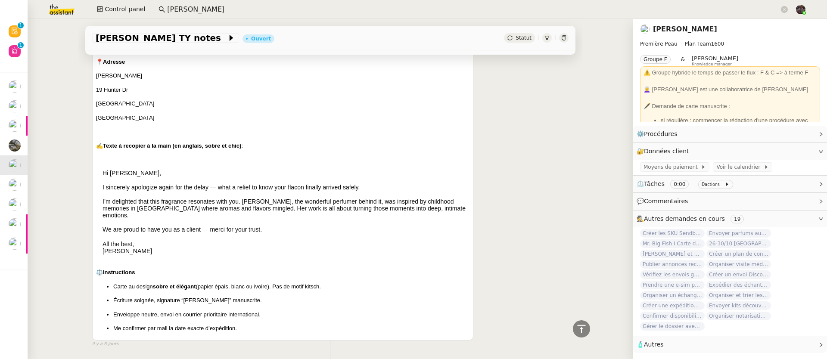
click at [99, 176] on div "Camille, Merci de préparer et d’expédier une carte manuscrite de remerciement p…" at bounding box center [283, 167] width 374 height 331
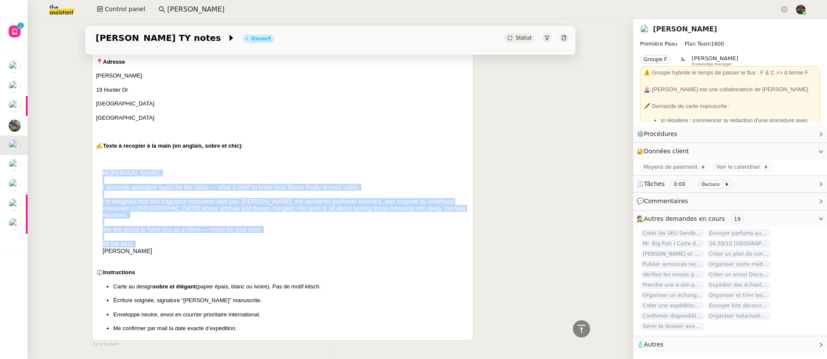
drag, startPoint x: 99, startPoint y: 176, endPoint x: 156, endPoint y: 238, distance: 84.2
click at [156, 238] on div "Camille, Merci de préparer et d’expédier une carte manuscrite de remerciement p…" at bounding box center [283, 167] width 374 height 331
copy div "Hi Claudiu, I sincerely apologize again for the delay — what a relief to know y…"
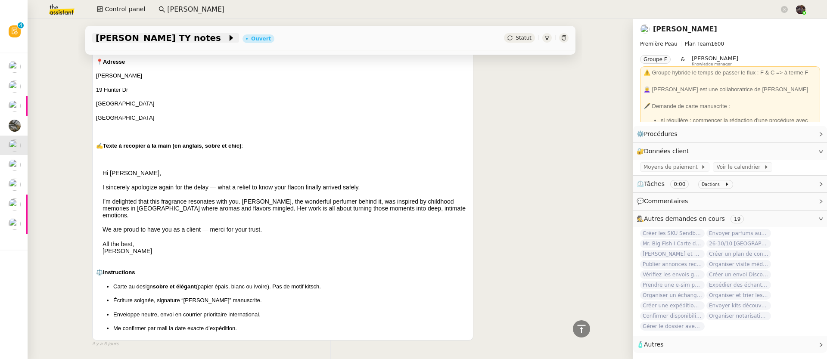
click at [141, 37] on span "[PERSON_NAME] TY notes" at bounding box center [161, 38] width 131 height 9
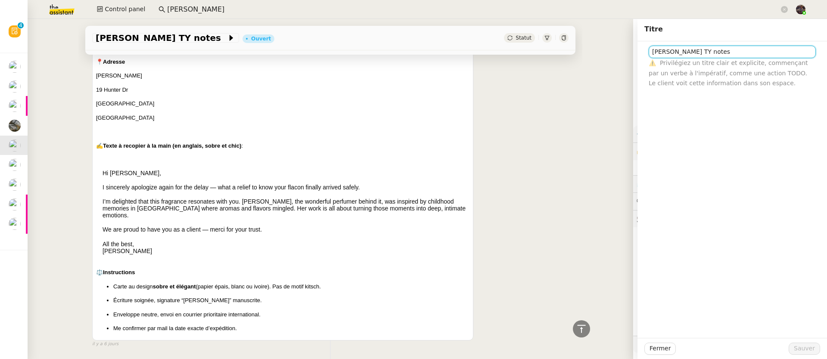
click at [675, 51] on input "[PERSON_NAME] TY notes" at bounding box center [732, 52] width 167 height 12
drag, startPoint x: 675, startPoint y: 51, endPoint x: 643, endPoint y: 53, distance: 32.0
click at [649, 53] on input "[PERSON_NAME] TY notes" at bounding box center [732, 52] width 167 height 12
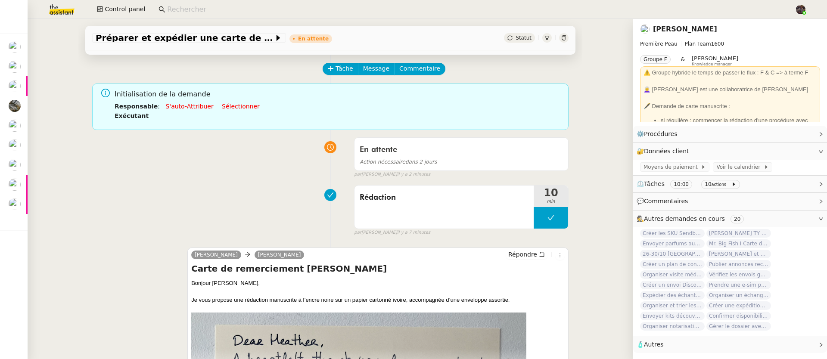
scroll to position [153, 0]
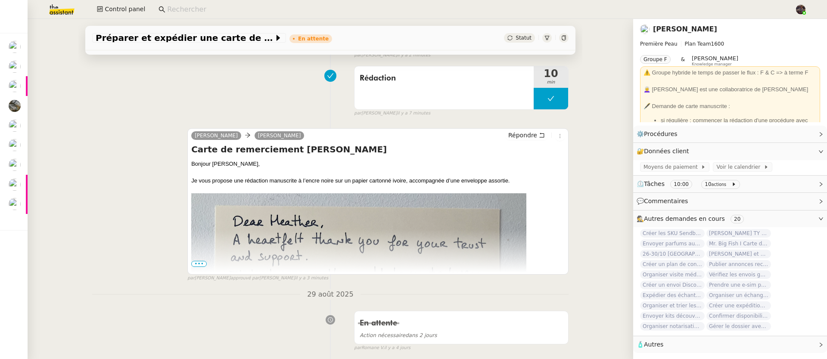
click at [191, 266] on span "•••" at bounding box center [199, 264] width 16 height 6
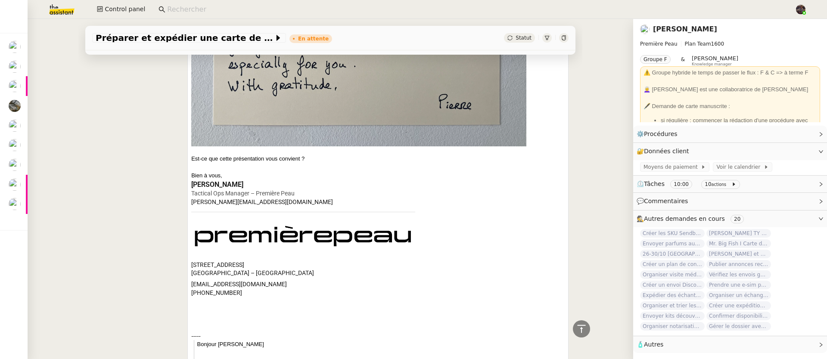
scroll to position [458, 0]
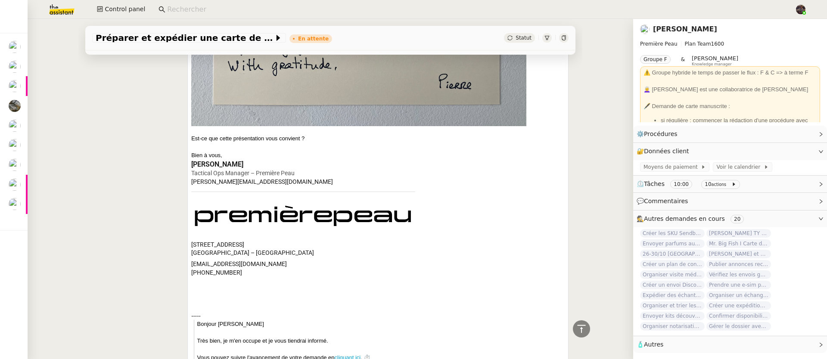
click at [199, 248] on div "[STREET_ADDRESS]" at bounding box center [303, 245] width 224 height 9
copy div "[STREET_ADDRESS]"
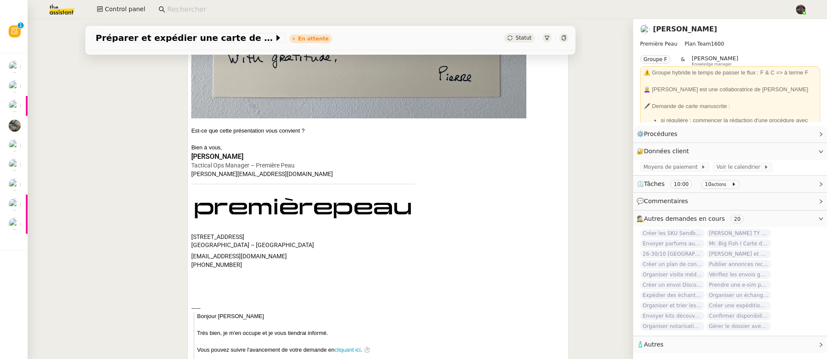
scroll to position [467, 0]
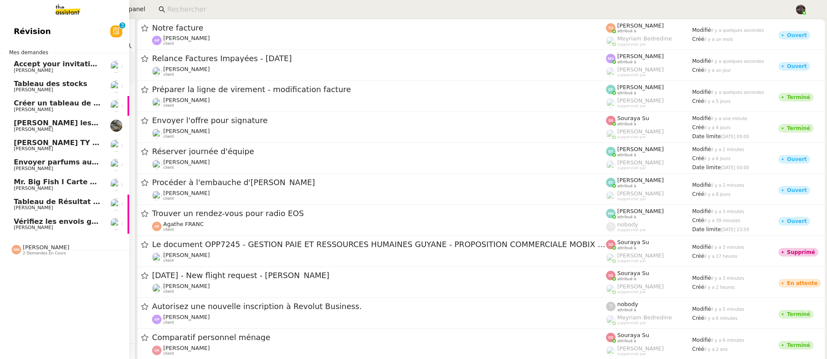
click at [56, 222] on span "Vérifiez les envois galeries" at bounding box center [66, 222] width 104 height 8
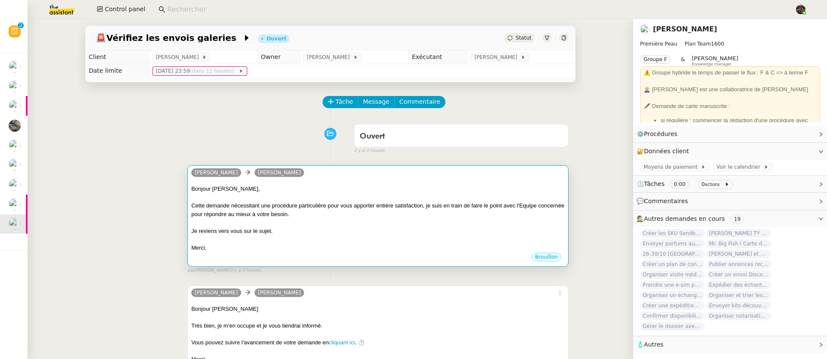
click at [347, 233] on div "Je reviens vers vous sur le sujet." at bounding box center [378, 231] width 374 height 9
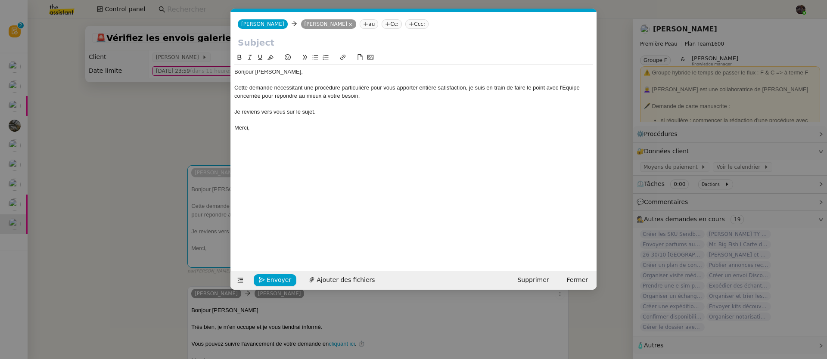
scroll to position [0, 18]
click at [138, 90] on nz-modal-container "Service TA - VOYAGE - PROPOSITION GLOBALE A utiliser dans le cadre de propositi…" at bounding box center [413, 179] width 827 height 359
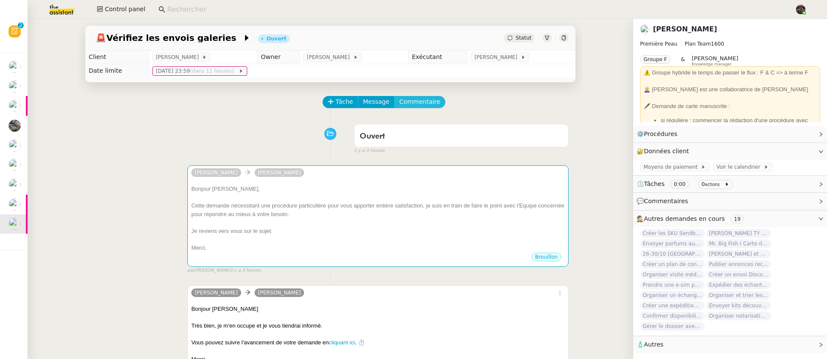
click at [428, 99] on span "Commentaire" at bounding box center [419, 102] width 41 height 10
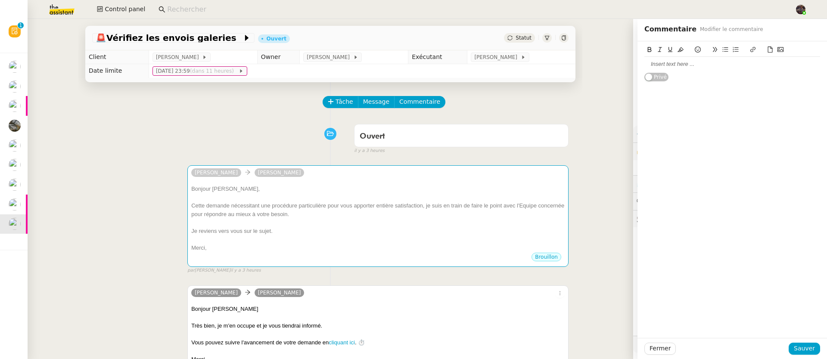
click at [687, 64] on div at bounding box center [733, 64] width 176 height 8
click at [796, 354] on span "Sauver" at bounding box center [804, 349] width 21 height 10
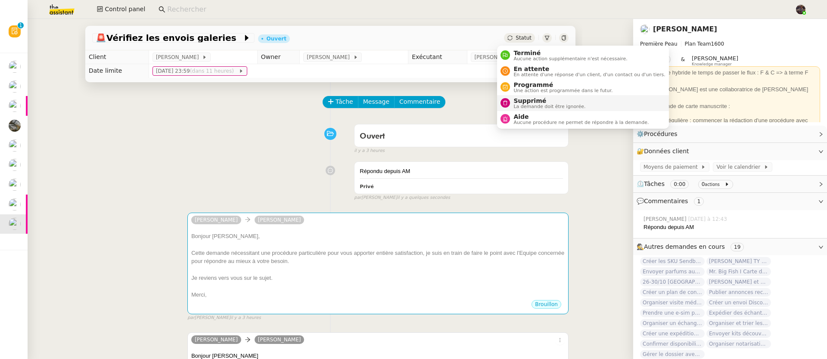
click at [531, 96] on li "Supprimé La demande doit être ignorée." at bounding box center [583, 103] width 172 height 16
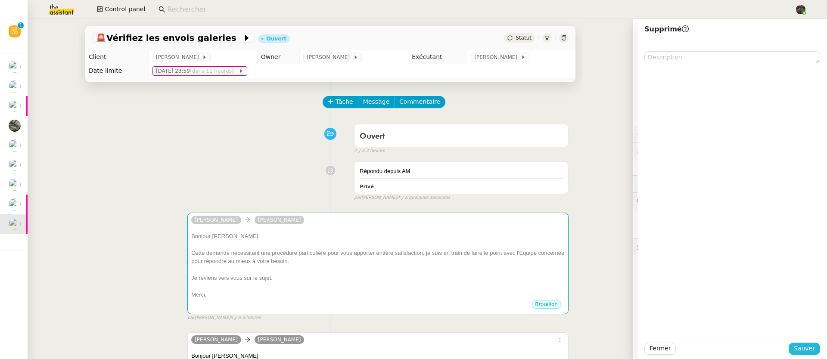
click at [807, 351] on span "Sauver" at bounding box center [804, 349] width 21 height 10
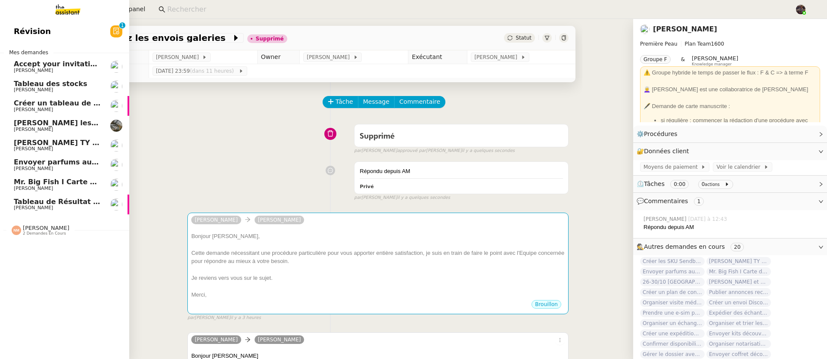
click at [67, 17] on img at bounding box center [61, 9] width 67 height 19
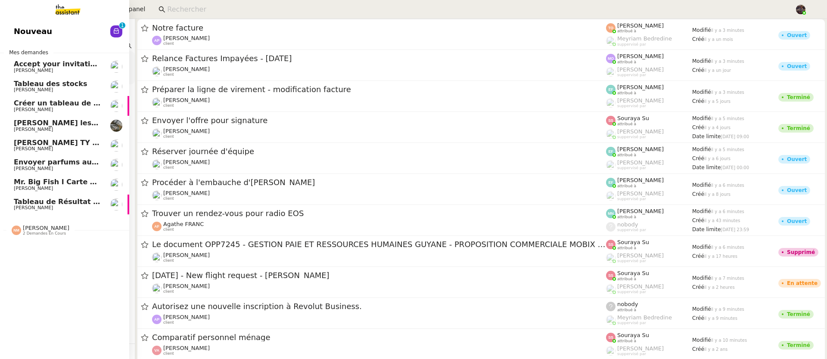
click at [68, 161] on span "Envoyer parfums aux influenceurs" at bounding box center [80, 162] width 133 height 8
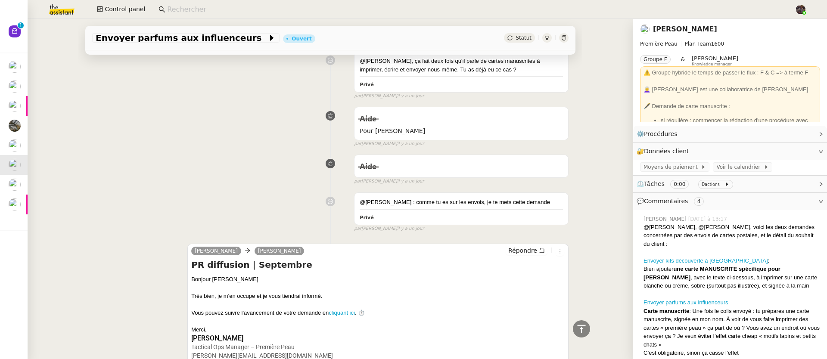
scroll to position [793, 0]
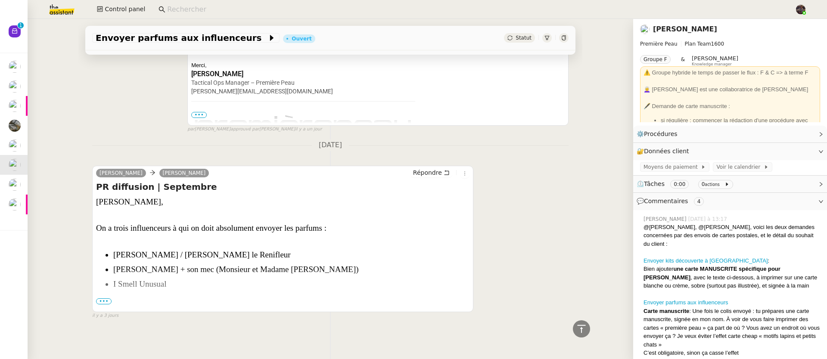
click at [92, 297] on div "Pierre Mergui camille Répondre PR diffusion | Septembre Camille, On a trois inf…" at bounding box center [282, 239] width 381 height 147
click at [99, 299] on span "•••" at bounding box center [104, 302] width 16 height 6
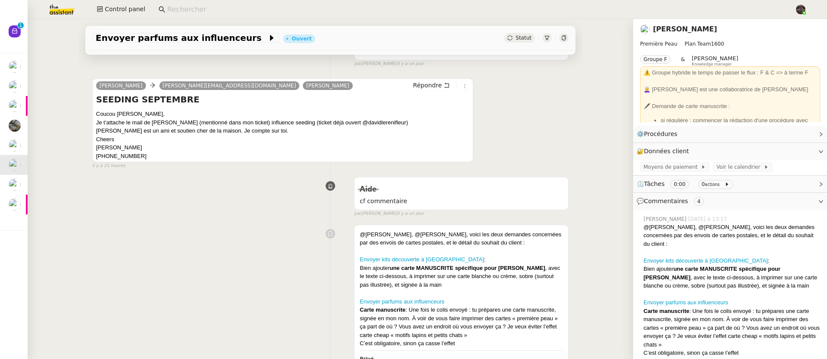
scroll to position [239, 0]
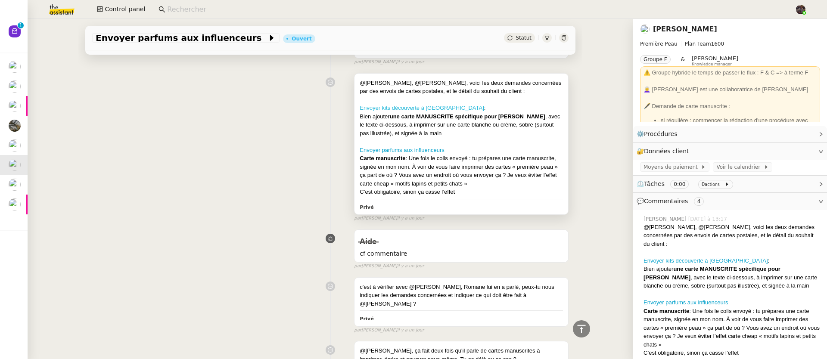
click at [428, 108] on link "Envoyer kits découverte à [GEOGRAPHIC_DATA]" at bounding box center [422, 108] width 125 height 6
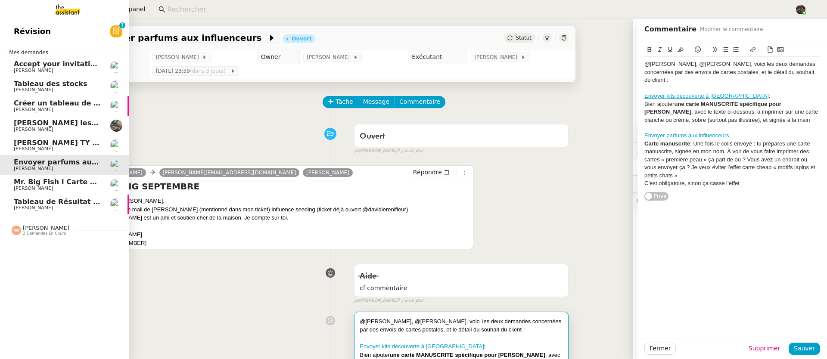
click at [41, 113] on link "Créer un tableau de bord gestion marge PAF Guillaume Farina" at bounding box center [64, 106] width 129 height 20
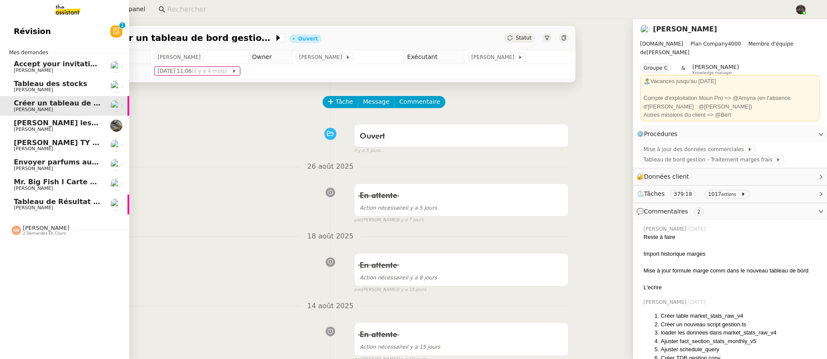
click at [48, 88] on span "[PERSON_NAME]" at bounding box center [33, 90] width 39 height 6
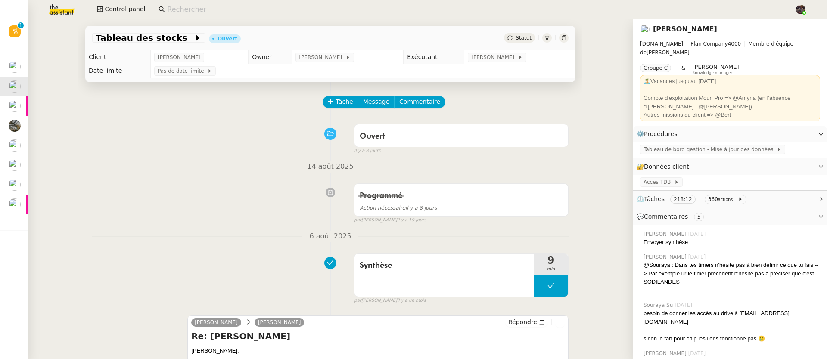
click at [179, 9] on input at bounding box center [476, 10] width 619 height 12
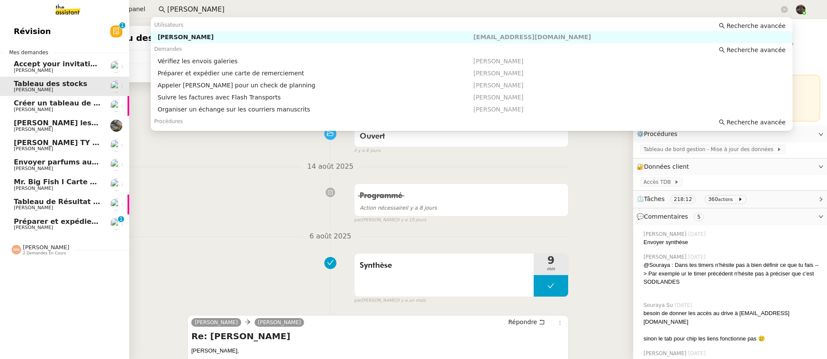
type input "pierre mer"
click at [32, 228] on span "[PERSON_NAME]" at bounding box center [33, 228] width 39 height 6
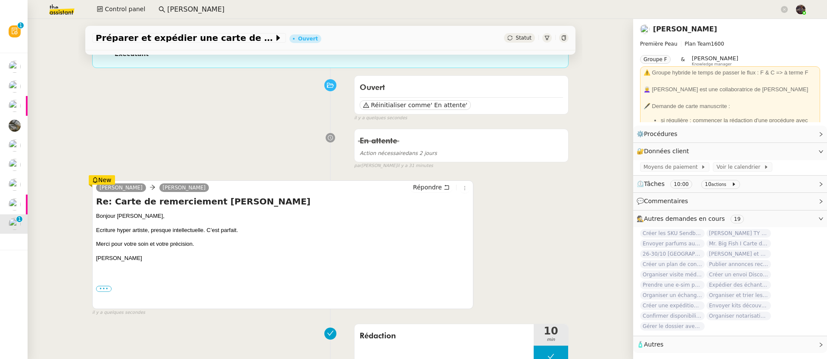
scroll to position [100, 0]
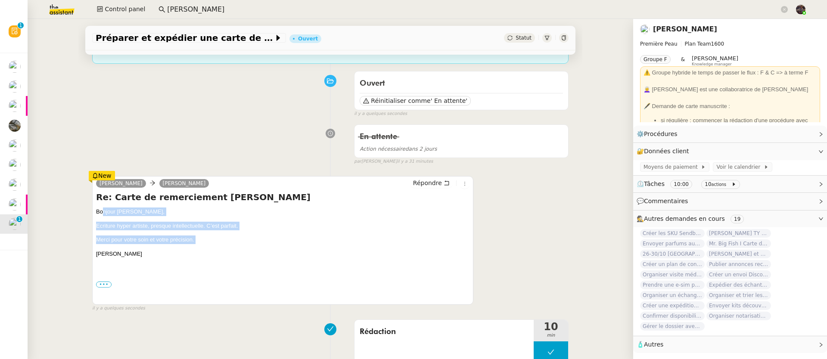
drag, startPoint x: 183, startPoint y: 251, endPoint x: 99, endPoint y: 217, distance: 90.3
click at [99, 217] on div "Bonjour Camille, Ecriture hyper artiste, presque intellectuelle. C’est parfait.…" at bounding box center [283, 255] width 374 height 95
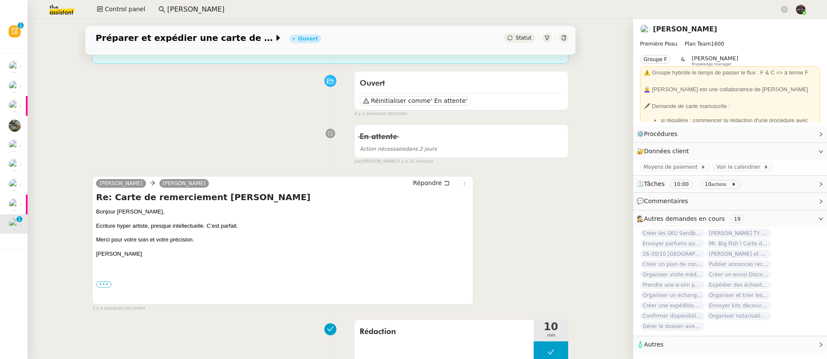
click at [176, 277] on div "••• Le 2 sept. 2025 à 12:19, camille@theassistant.com a écrit : Bonjour Pierre,…" at bounding box center [283, 276] width 374 height 25
click at [423, 187] on span "Répondre" at bounding box center [427, 183] width 29 height 9
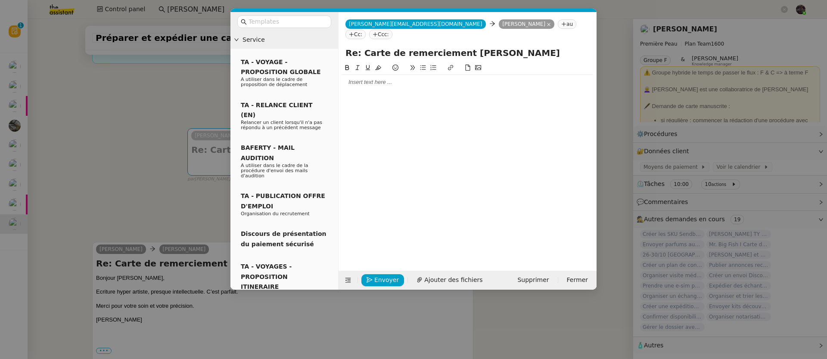
click at [378, 78] on div at bounding box center [467, 82] width 251 height 8
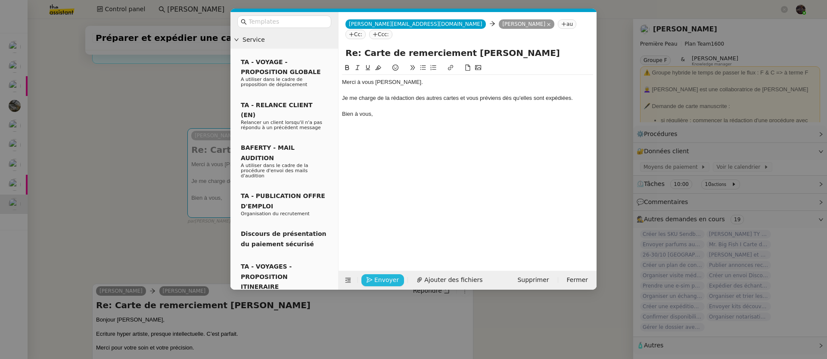
click at [388, 282] on span "Envoyer" at bounding box center [386, 280] width 25 height 10
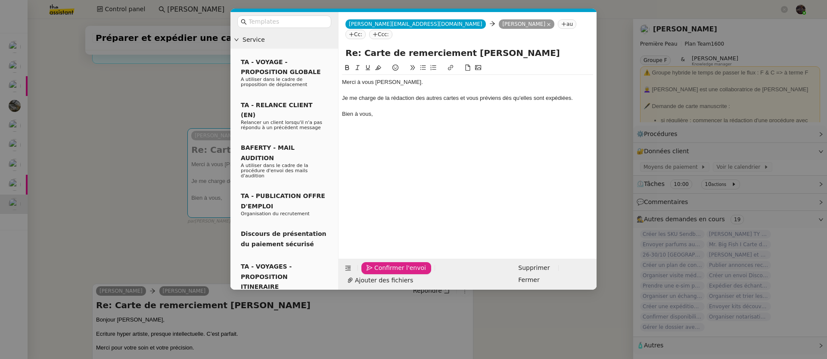
click at [388, 273] on span "Confirmer l'envoi" at bounding box center [400, 268] width 52 height 10
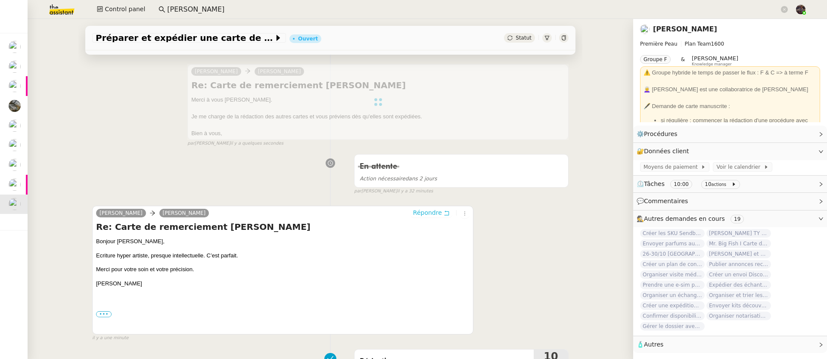
scroll to position [169, 0]
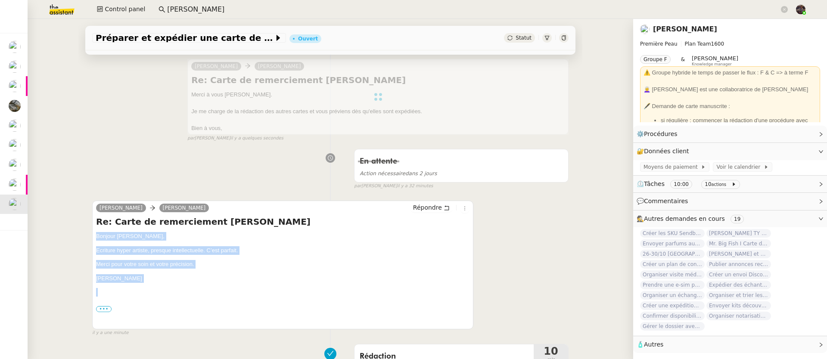
drag, startPoint x: 133, startPoint y: 293, endPoint x: 89, endPoint y: 237, distance: 70.6
click at [92, 237] on div "Pierre Mergui camille Répondre Re: Carte de remerciement Heather Bonjour Camill…" at bounding box center [282, 265] width 381 height 129
copy div "Bonjour Camille, Ecriture hyper artiste, presque intellectuelle. C’est parfait.…"
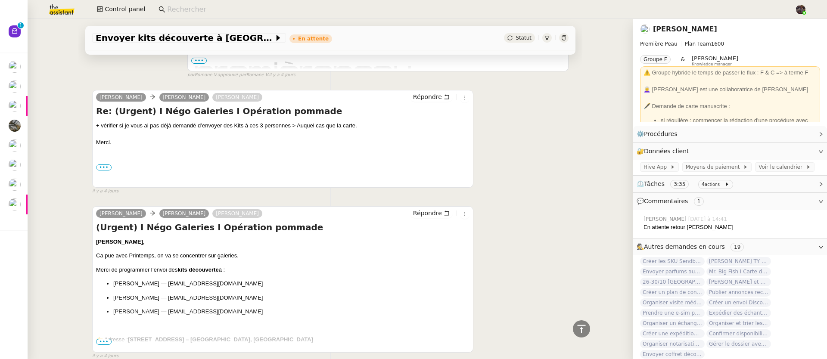
scroll to position [842, 0]
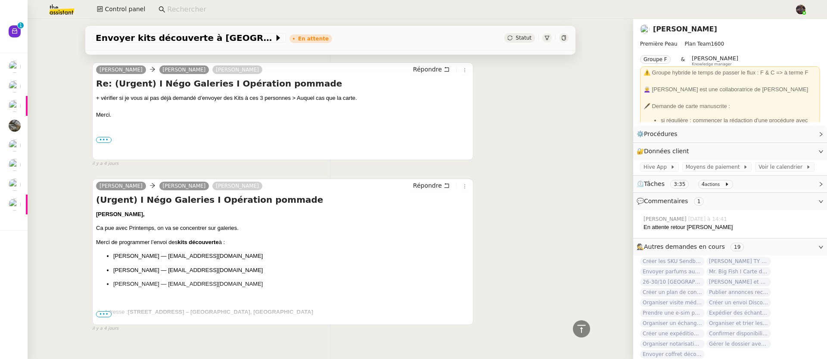
click at [103, 316] on span "•••" at bounding box center [104, 315] width 16 height 6
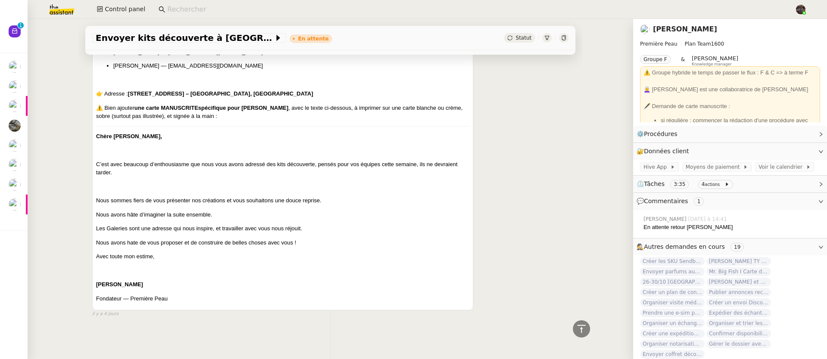
scroll to position [1067, 0]
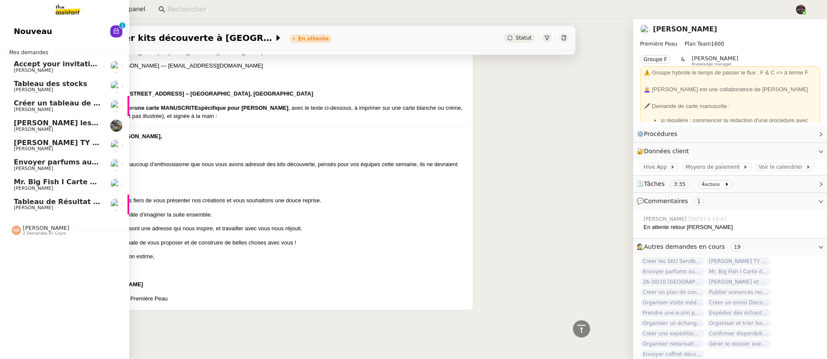
click at [11, 133] on link "Détaille les tâches pour Antony Isabelle Faure" at bounding box center [64, 126] width 129 height 20
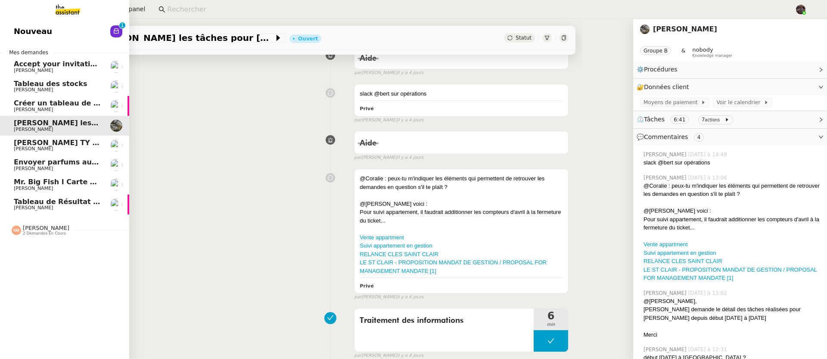
click at [27, 145] on span "[PERSON_NAME] TY notes" at bounding box center [64, 143] width 100 height 8
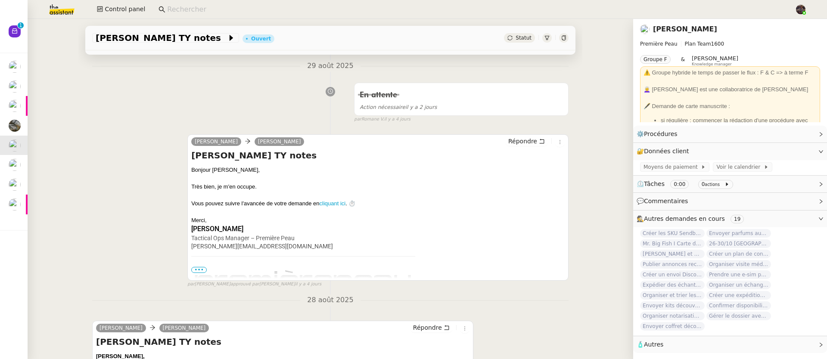
scroll to position [146, 0]
click at [509, 146] on span "Répondre" at bounding box center [523, 143] width 29 height 9
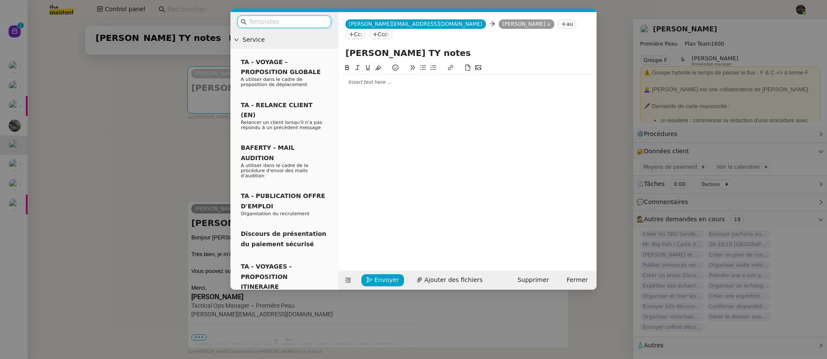
click at [369, 78] on div at bounding box center [467, 82] width 251 height 8
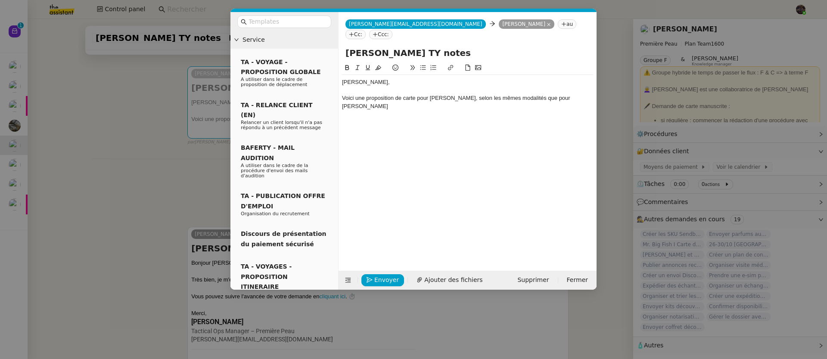
click at [808, 328] on nz-modal-container "Service TA - VOYAGE - PROPOSITION GLOBALE A utiliser dans le cadre de propositi…" at bounding box center [413, 179] width 827 height 359
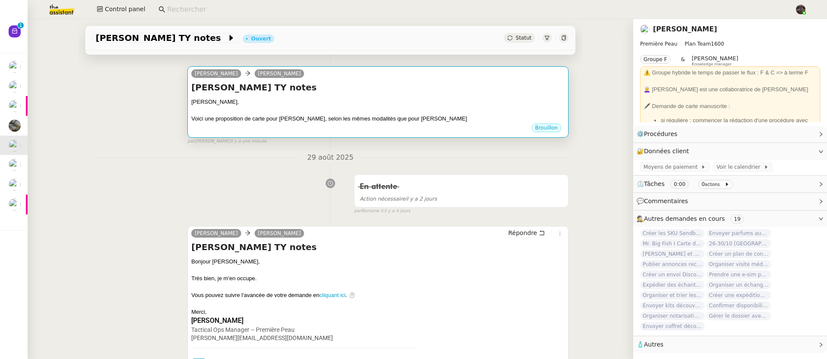
click at [418, 125] on div "Brouillon" at bounding box center [378, 129] width 374 height 13
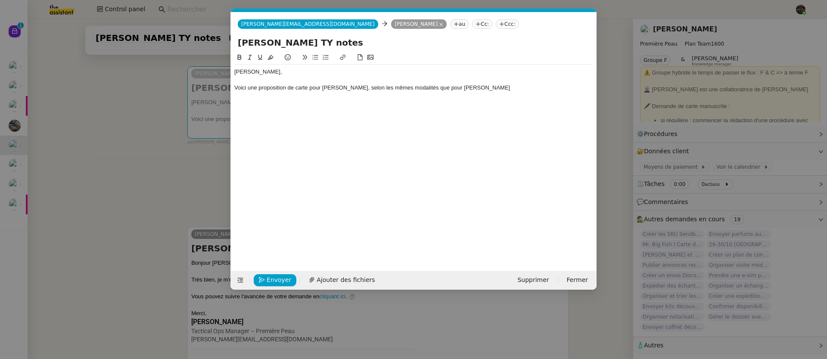
scroll to position [0, 18]
click at [486, 92] on div "Voici une proposition de carte pour Claudiu, selon les mêmes modalités que pour…" at bounding box center [413, 88] width 359 height 8
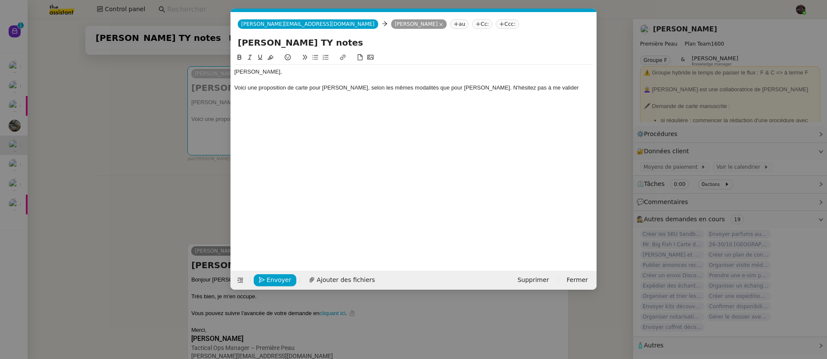
click at [373, 59] on icon at bounding box center [371, 57] width 6 height 5
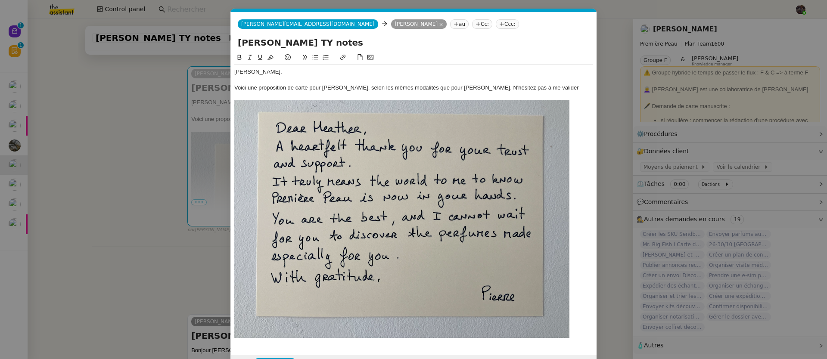
click at [323, 152] on img at bounding box center [401, 219] width 335 height 238
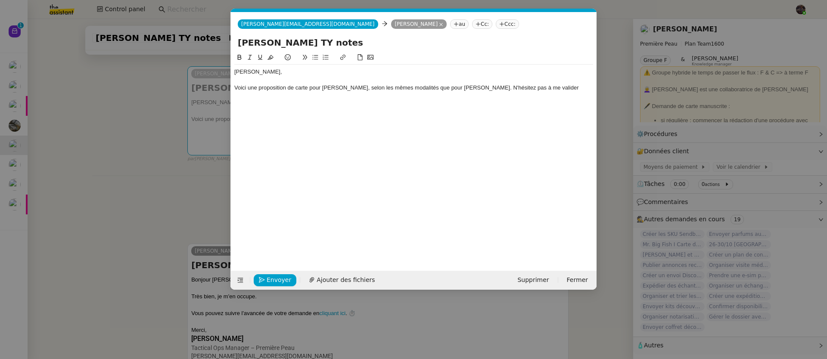
click at [261, 39] on input "[PERSON_NAME] TY notes" at bounding box center [414, 42] width 352 height 13
drag, startPoint x: 261, startPoint y: 39, endPoint x: 290, endPoint y: 44, distance: 29.7
click at [290, 44] on input "[PERSON_NAME] TY notes" at bounding box center [414, 42] width 352 height 13
click at [371, 58] on icon at bounding box center [371, 57] width 6 height 5
click at [329, 109] on div "Pierre, Voici une proposition de carte pour Claudiu, selon les mêmes modalités …" at bounding box center [413, 88] width 359 height 46
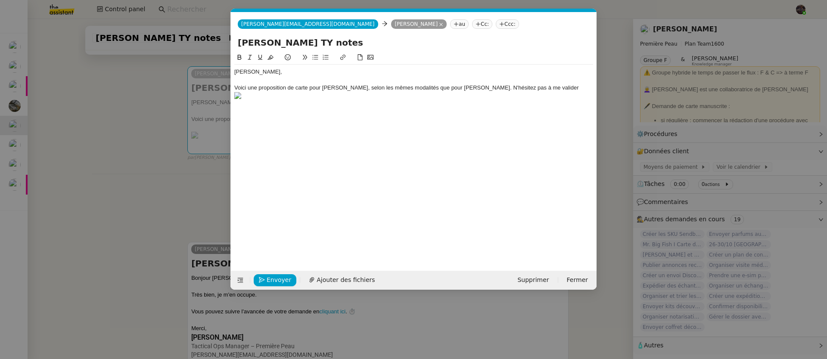
click at [282, 97] on img at bounding box center [413, 95] width 359 height 7
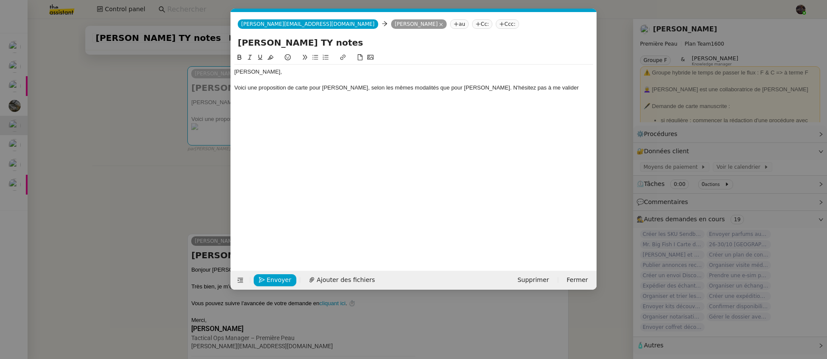
click at [292, 102] on div "Pierre, Voici une proposition de carte pour Claudiu, selon les mêmes modalités …" at bounding box center [413, 84] width 359 height 39
click at [372, 60] on icon at bounding box center [371, 57] width 6 height 6
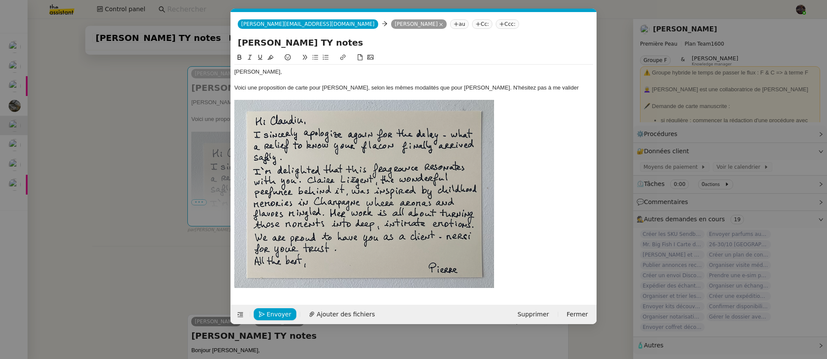
click at [399, 125] on img at bounding box center [364, 194] width 260 height 188
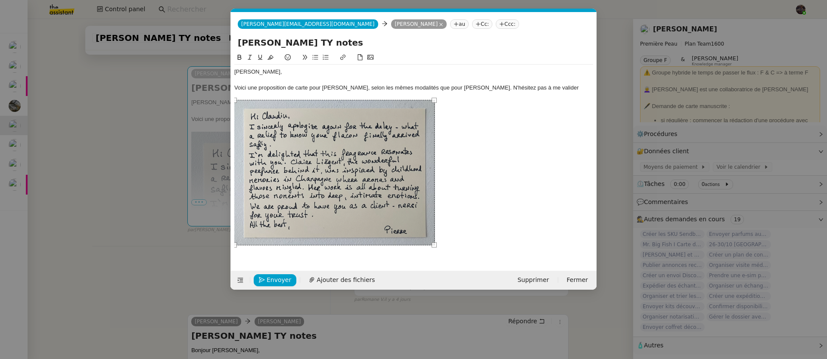
drag, startPoint x: 494, startPoint y: 286, endPoint x: 432, endPoint y: 251, distance: 71.4
click at [432, 251] on div "Carte de remerciement Heather.png Carte de remerciement Claudiu Coltea.png Cart…" at bounding box center [413, 155] width 359 height 205
click at [333, 87] on div "Voici une proposition de carte pour Claudiu, selon les mêmes modalités que pour…" at bounding box center [413, 88] width 359 height 8
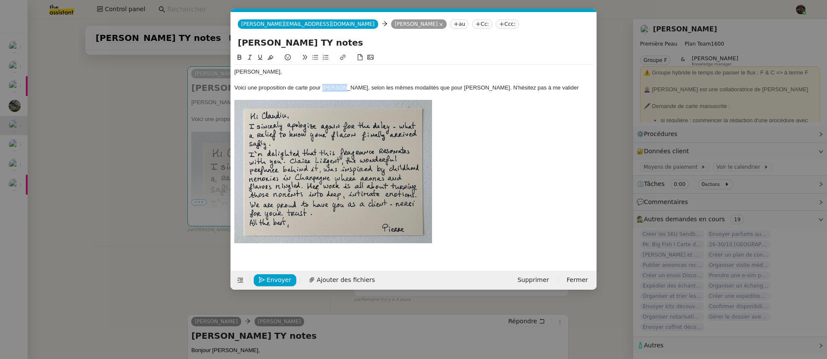
click at [333, 87] on div "Voici une proposition de carte pour Claudiu, selon les mêmes modalités que pour…" at bounding box center [413, 88] width 359 height 8
click at [364, 85] on div "Voici une proposition de carte pour Claudiu Coltea, selon les mêmes modalités q…" at bounding box center [413, 88] width 359 height 8
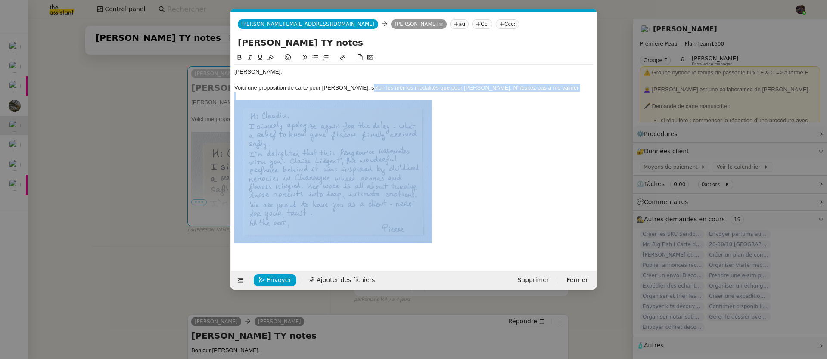
drag, startPoint x: 364, startPoint y: 85, endPoint x: 619, endPoint y: 94, distance: 255.3
click at [619, 94] on nz-modal-container "Service TA - VOYAGE - PROPOSITION GLOBALE A utiliser dans le cadre de propositi…" at bounding box center [413, 179] width 827 height 359
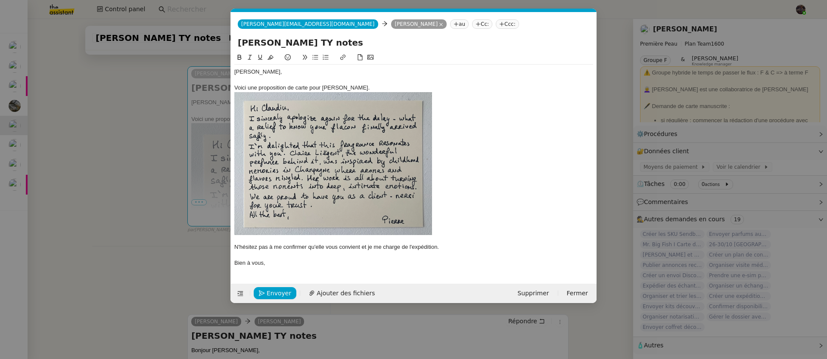
click at [375, 90] on div "Voici une proposition de carte pour Claudiu Coltea." at bounding box center [413, 88] width 359 height 8
click at [234, 247] on nz-spin "Carte de remerciement Heather.png Carte de remerciement Claudiu Coltea.png Cart…" at bounding box center [414, 164] width 366 height 222
click at [235, 248] on div "N'hésitez pas à me confirmer qu'elle vous convient et je me charge de l'expédit…" at bounding box center [413, 247] width 359 height 8
click at [384, 90] on div "Voici une proposition de carte pour [PERSON_NAME] :" at bounding box center [413, 88] width 359 height 8
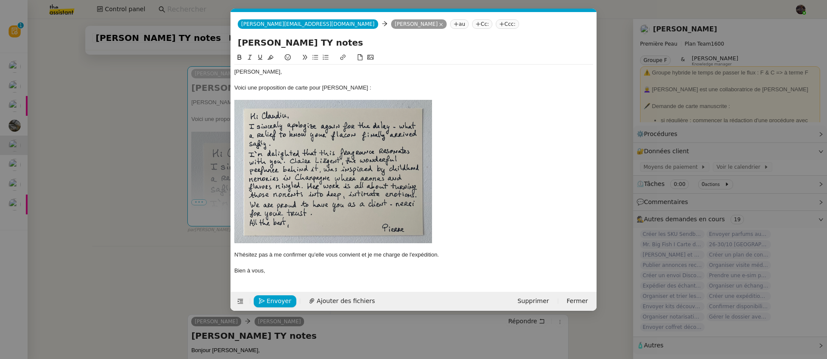
click at [145, 214] on nz-modal-container "Service TA - VOYAGE - PROPOSITION GLOBALE A utiliser dans le cadre de propositi…" at bounding box center [413, 179] width 827 height 359
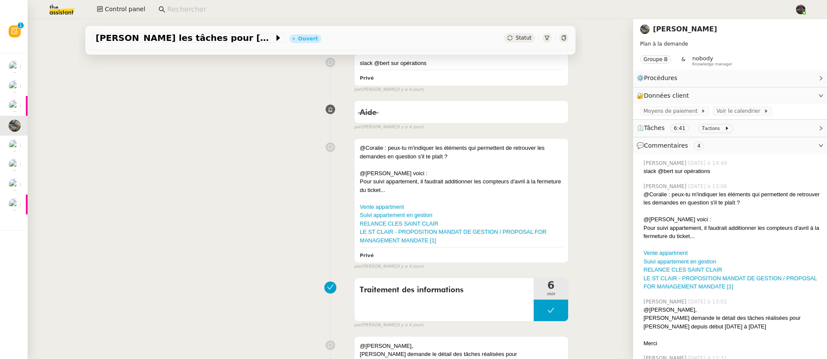
scroll to position [115, 0]
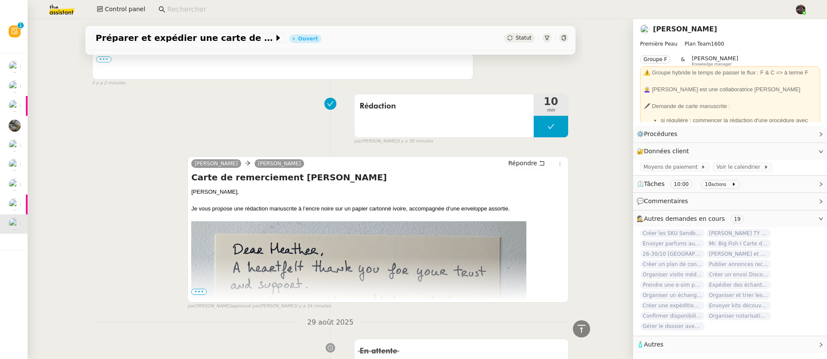
scroll to position [541, 0]
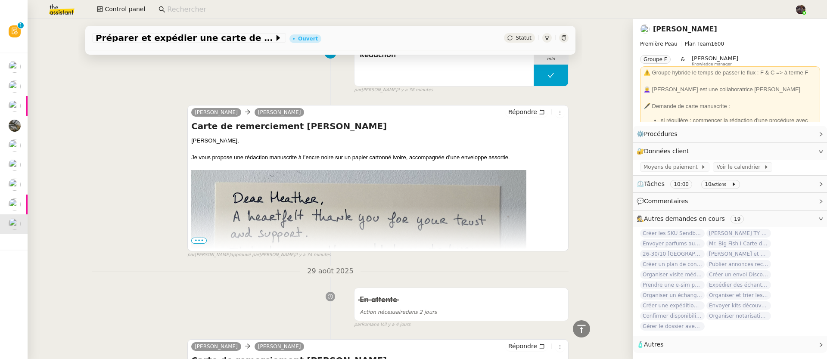
click at [206, 243] on img at bounding box center [358, 289] width 335 height 238
click at [205, 245] on img at bounding box center [358, 289] width 335 height 238
click at [201, 247] on img at bounding box center [358, 289] width 335 height 238
click at [191, 244] on span "•••" at bounding box center [199, 241] width 16 height 6
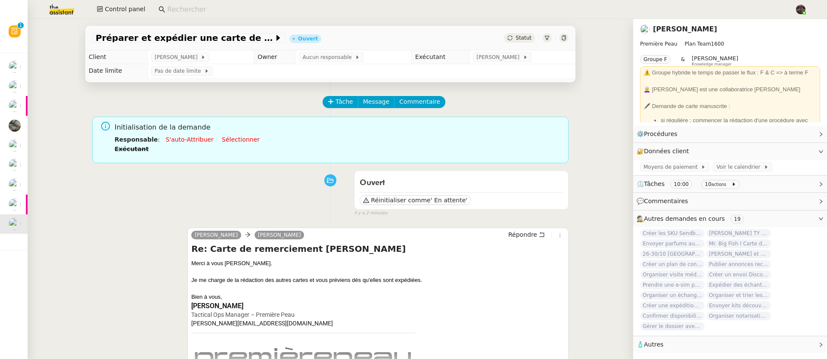
scroll to position [2, 0]
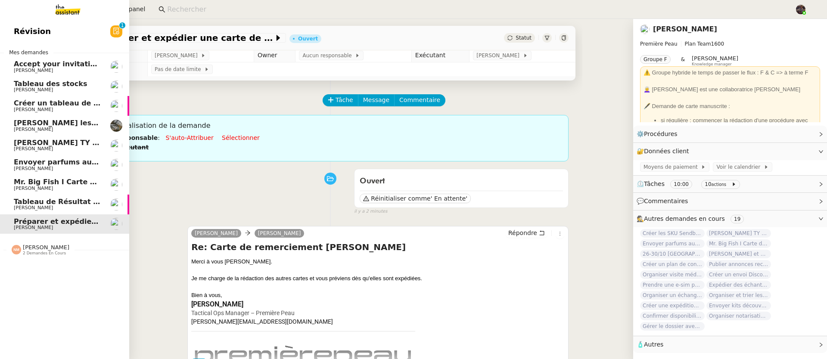
click at [38, 147] on span "[PERSON_NAME]" at bounding box center [33, 149] width 39 height 6
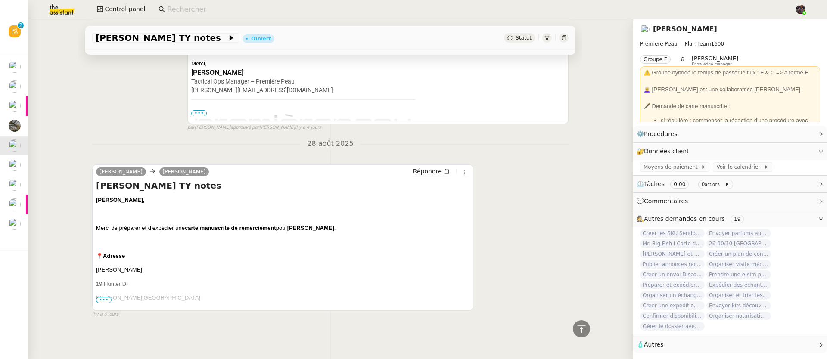
scroll to position [490, 0]
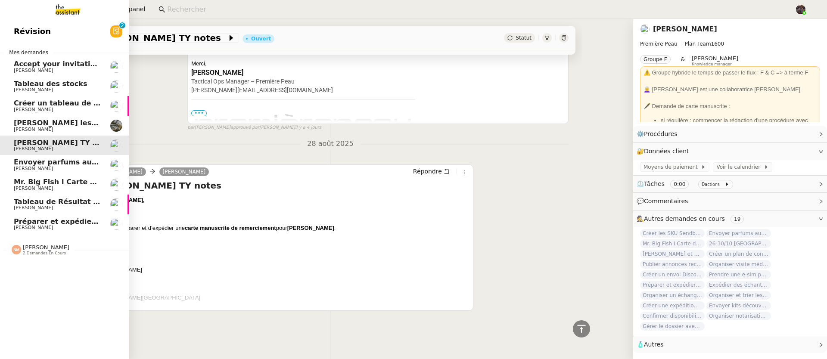
click at [19, 163] on span "Envoyer parfums aux influenceurs" at bounding box center [80, 162] width 133 height 8
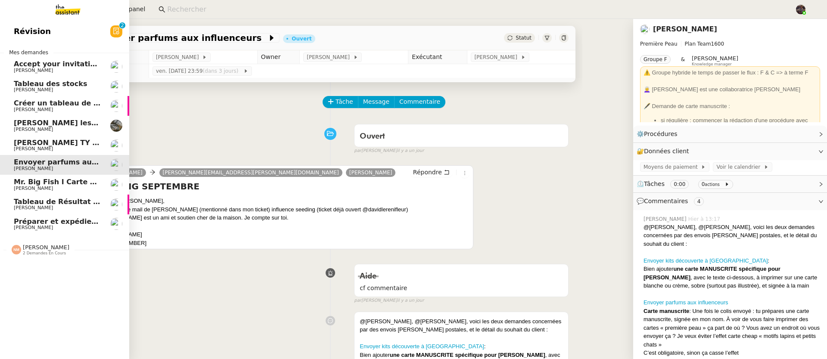
click at [23, 141] on span "[PERSON_NAME] TY notes" at bounding box center [64, 143] width 100 height 8
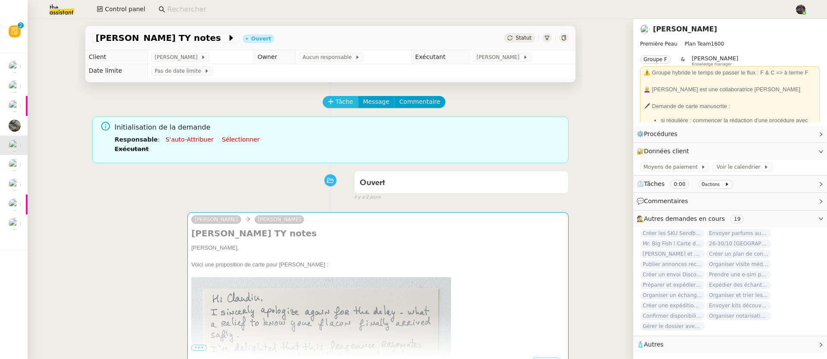
click at [328, 101] on icon at bounding box center [331, 102] width 6 height 6
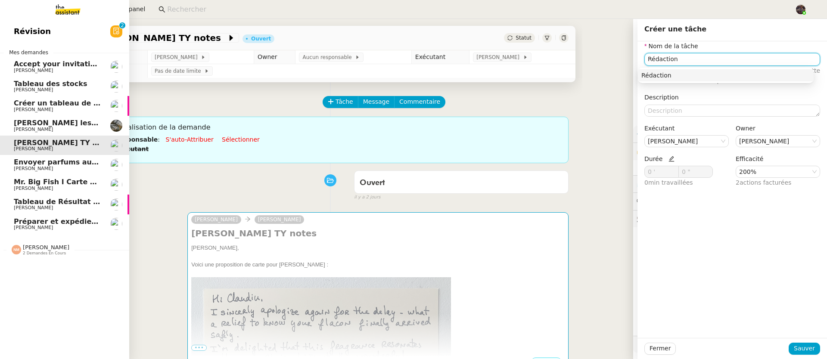
type input "Rédaction"
click at [29, 220] on span "Préparer et expédier une carte de remerciement" at bounding box center [109, 222] width 190 height 8
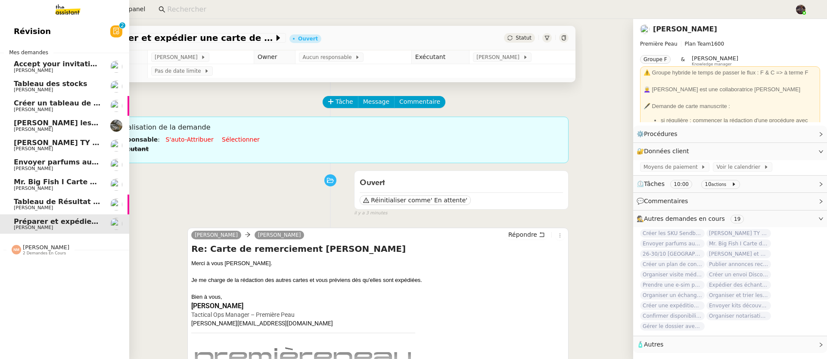
click at [46, 147] on span "[PERSON_NAME]" at bounding box center [57, 149] width 87 height 5
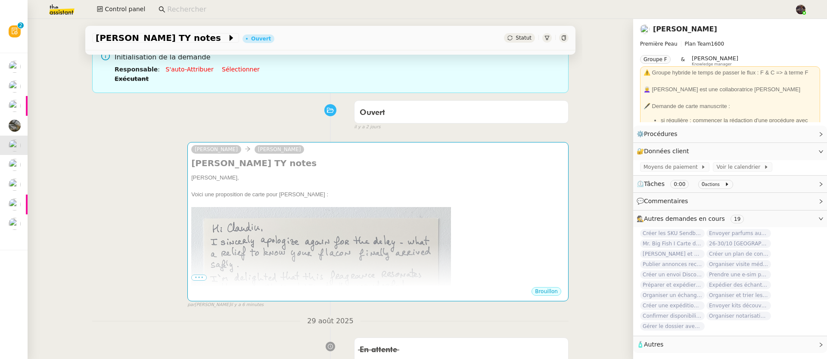
scroll to position [171, 0]
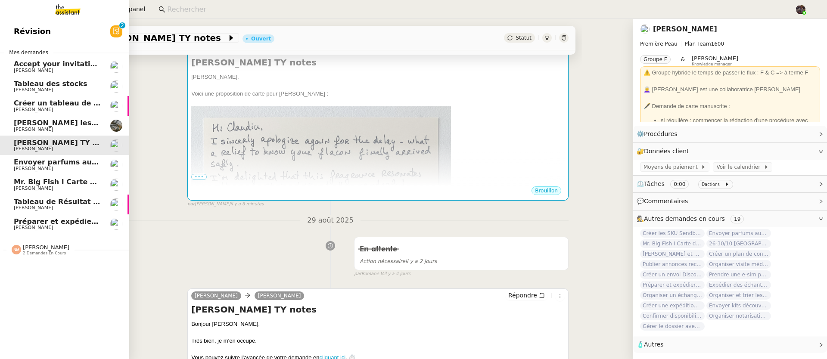
click at [27, 157] on link "Envoyer parfums aux influenceurs [PERSON_NAME]" at bounding box center [64, 165] width 129 height 20
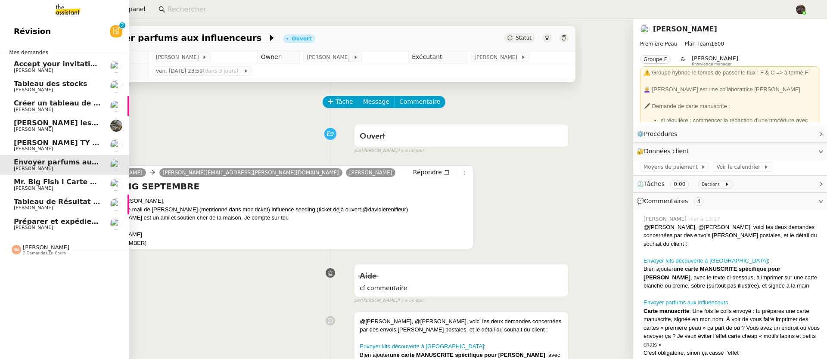
click at [24, 183] on span "Mr. Big Fish I Carte de remerciement pour [PERSON_NAME]" at bounding box center [129, 182] width 230 height 8
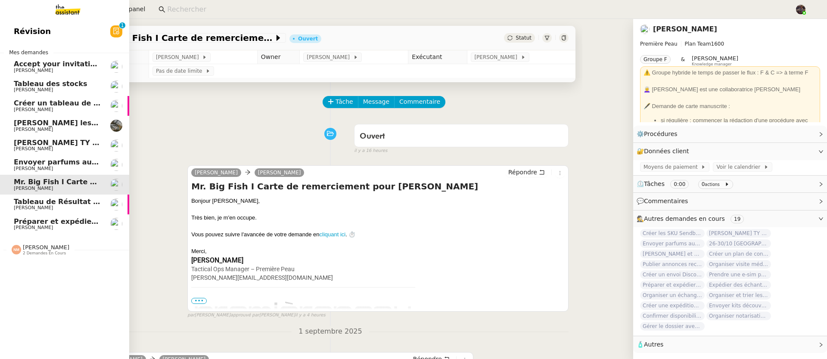
click at [21, 219] on span "Préparer et expédier une carte de remerciement" at bounding box center [109, 222] width 190 height 8
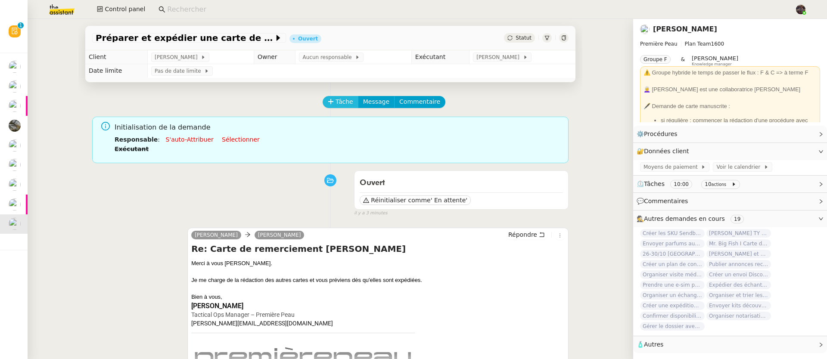
click at [336, 100] on span "Tâche" at bounding box center [345, 102] width 18 height 10
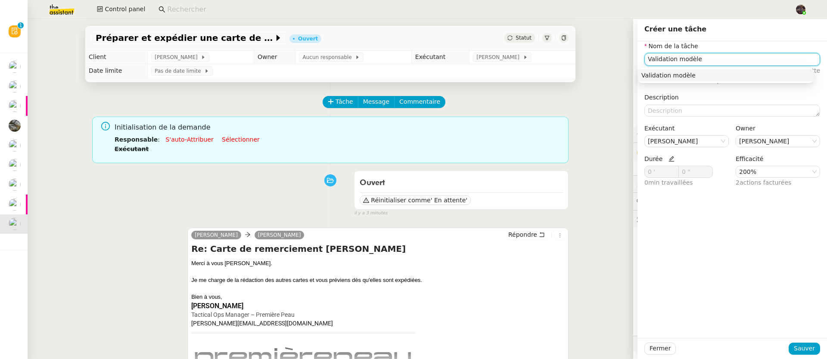
click at [696, 72] on div "Validation modèle" at bounding box center [726, 76] width 169 height 8
type input "Validation modèle"
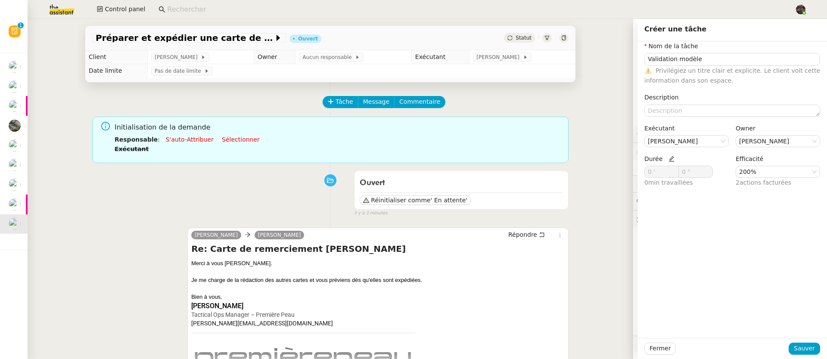
click at [669, 160] on icon at bounding box center [672, 159] width 6 height 6
drag, startPoint x: 652, startPoint y: 173, endPoint x: 611, endPoint y: 172, distance: 41.0
click at [611, 172] on app-ticket "Préparer et expédier une carte de remerciement Ouvert Statut Client [PERSON_NAM…" at bounding box center [428, 189] width 800 height 340
type input "2"
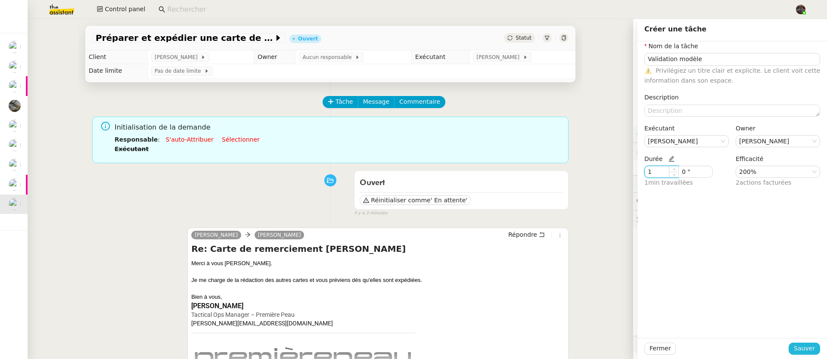
type input "1 '"
click at [794, 345] on span "Sauver" at bounding box center [804, 349] width 21 height 10
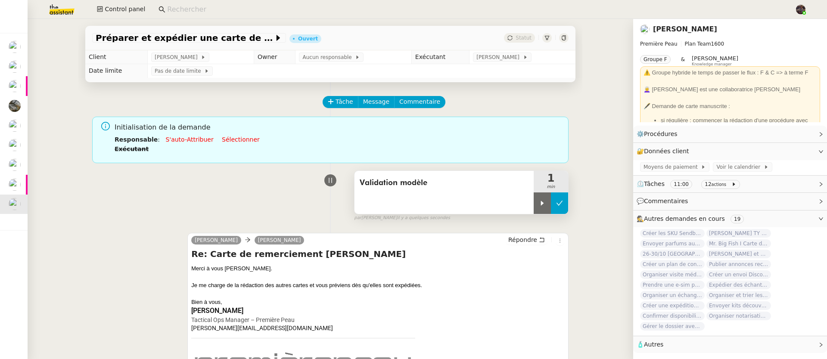
click at [559, 206] on button at bounding box center [559, 204] width 17 height 22
click at [749, 191] on div "⏲️ Tâches 11:00 12 actions" at bounding box center [730, 184] width 194 height 17
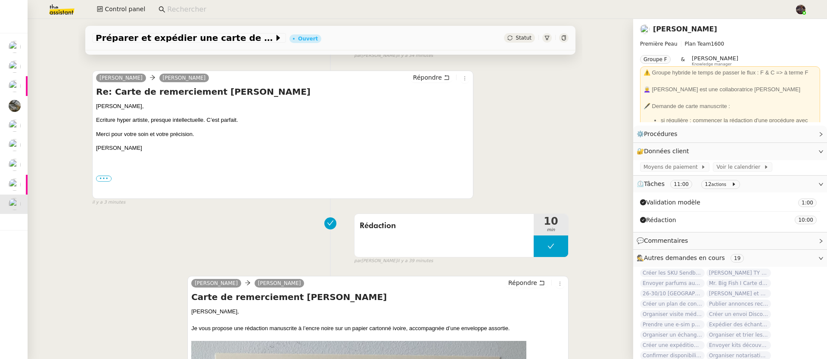
scroll to position [382, 0]
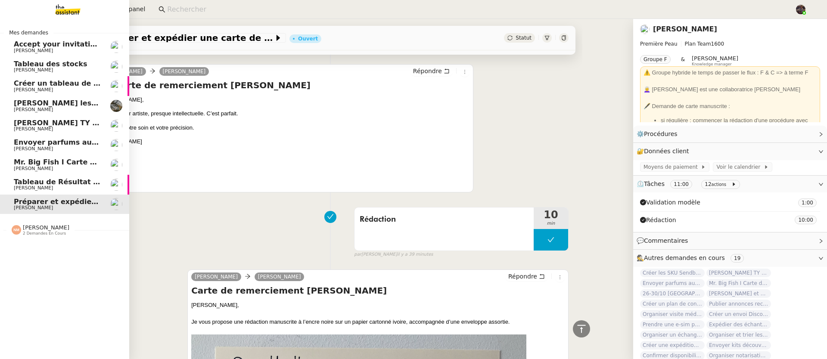
click at [21, 128] on span "[PERSON_NAME]" at bounding box center [33, 129] width 39 height 6
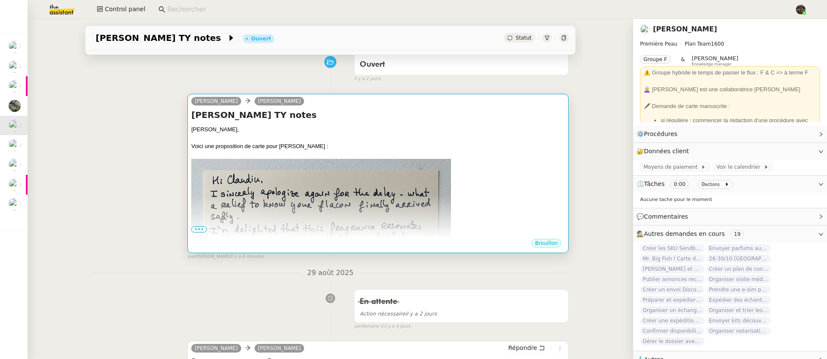
click at [193, 231] on span "•••" at bounding box center [199, 230] width 16 height 6
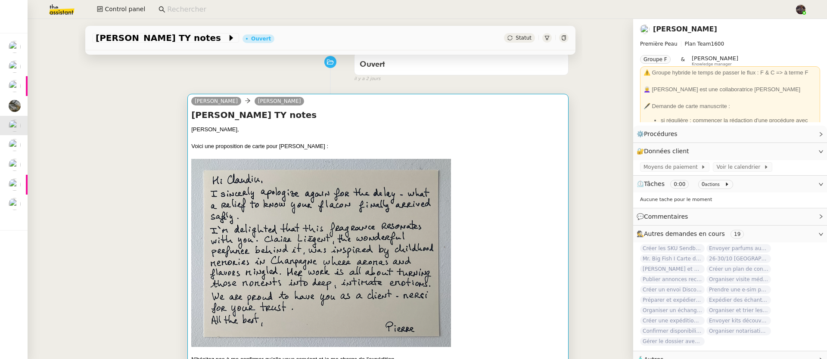
click at [331, 158] on div at bounding box center [378, 154] width 374 height 9
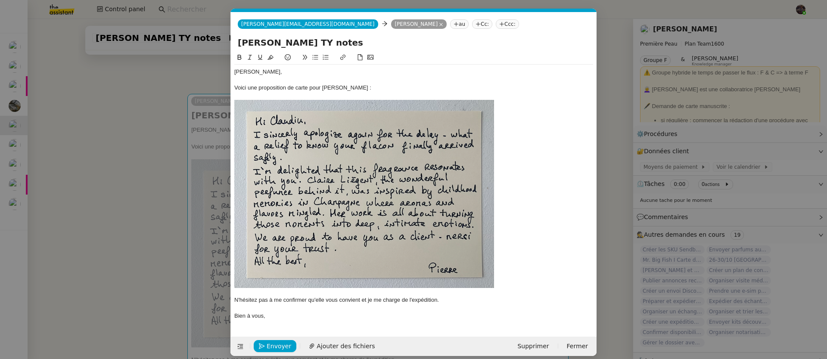
scroll to position [0, 18]
click at [471, 201] on img at bounding box center [364, 194] width 260 height 188
click at [365, 139] on img at bounding box center [364, 194] width 260 height 188
click at [396, 122] on img at bounding box center [364, 194] width 260 height 188
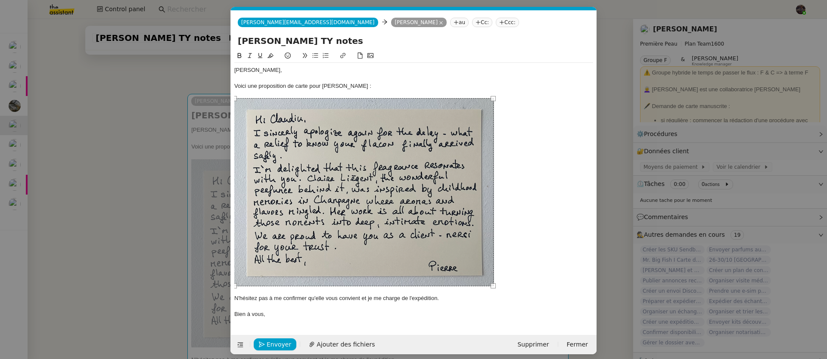
click at [111, 150] on nz-modal-container "Service TA - VOYAGE - PROPOSITION GLOBALE A utiliser dans le cadre de propositi…" at bounding box center [413, 179] width 827 height 359
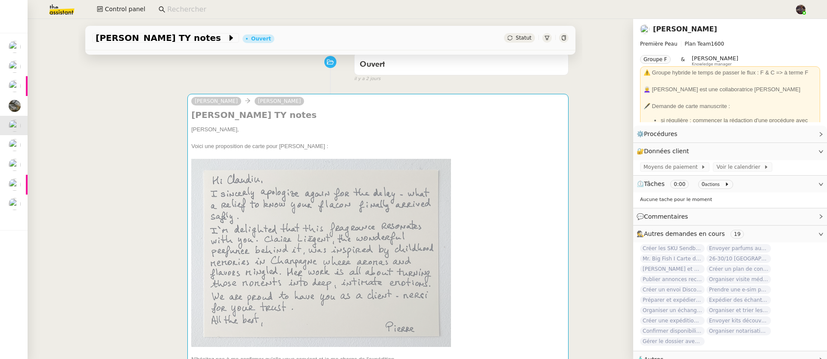
scroll to position [120, 0]
click at [111, 149] on div "camille Pierre Mergui Claudiu Coltea TY notes Pierre, Voici une proposition de …" at bounding box center [330, 242] width 477 height 317
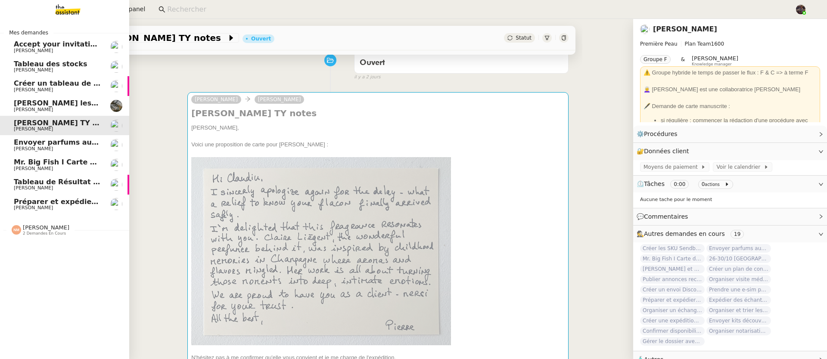
click at [25, 141] on span "Envoyer parfums aux influenceurs" at bounding box center [80, 142] width 133 height 8
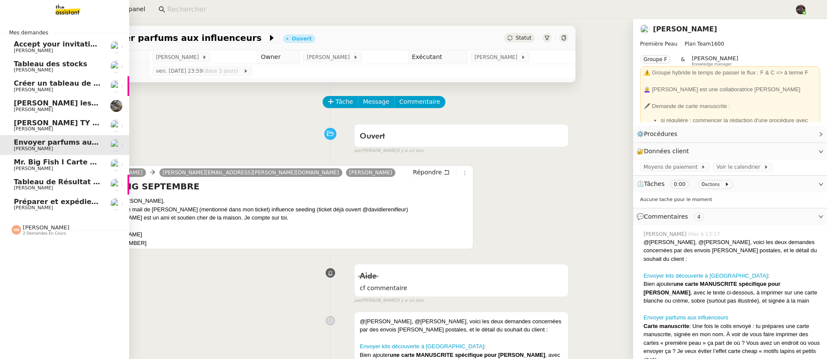
click at [61, 152] on link "Envoyer parfums aux influenceurs Pierre Mergui" at bounding box center [64, 145] width 129 height 20
click at [64, 158] on span "Mr. Big Fish I Carte de remerciement pour [PERSON_NAME]" at bounding box center [129, 162] width 230 height 8
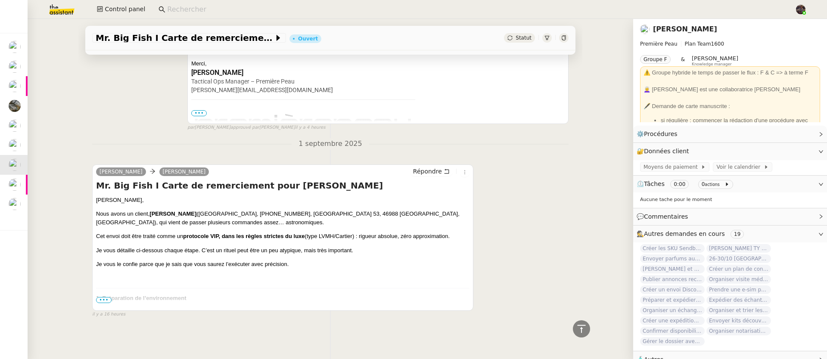
scroll to position [194, 0]
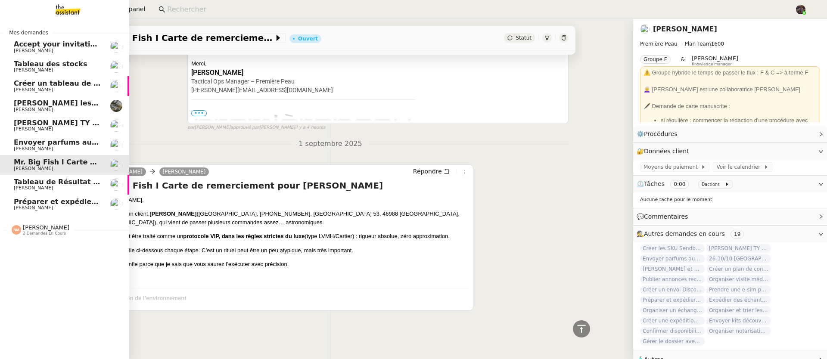
click at [22, 201] on span "Préparer et expédier une carte de remerciement" at bounding box center [109, 202] width 190 height 8
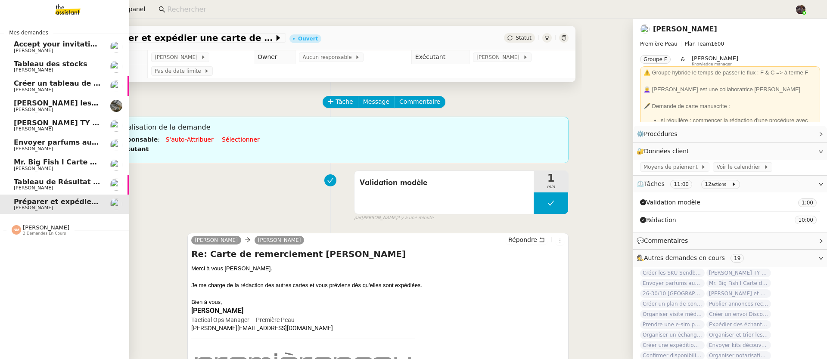
click at [35, 122] on span "[PERSON_NAME] TY notes" at bounding box center [64, 123] width 100 height 8
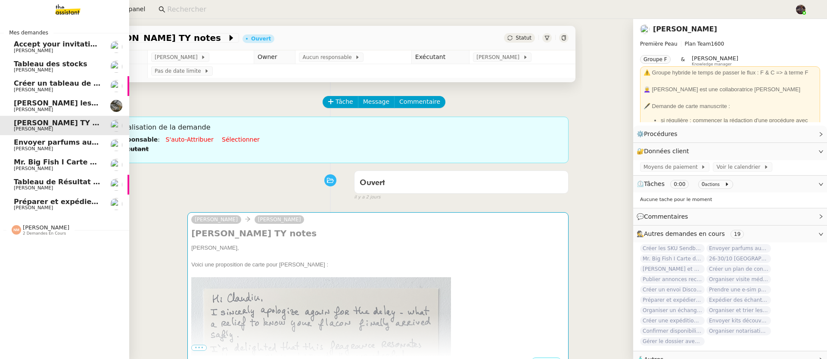
click at [15, 140] on span "Envoyer parfums aux influenceurs" at bounding box center [80, 142] width 133 height 8
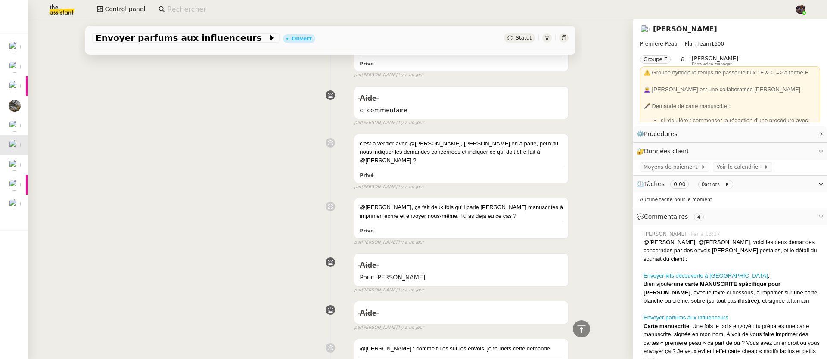
scroll to position [42, 0]
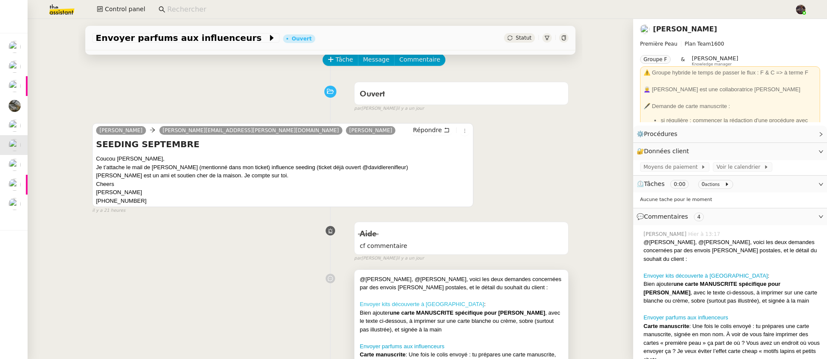
click at [433, 303] on link "Envoyer kits découverte à [GEOGRAPHIC_DATA]" at bounding box center [422, 304] width 125 height 6
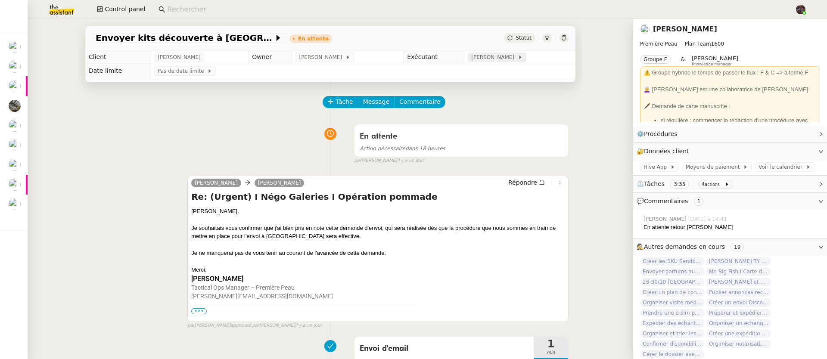
click at [484, 61] on span "[PERSON_NAME]" at bounding box center [494, 57] width 46 height 9
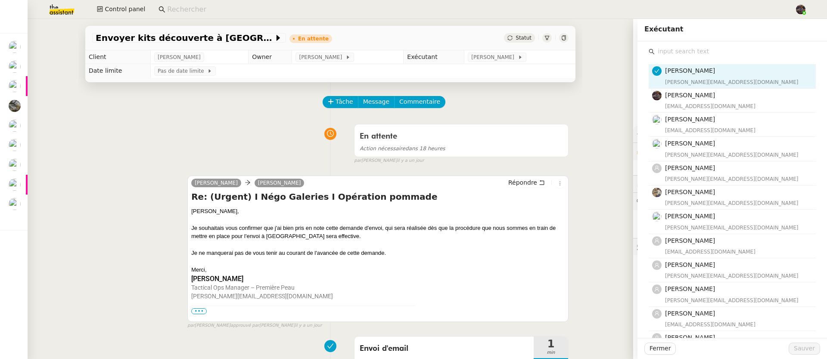
scroll to position [298, 0]
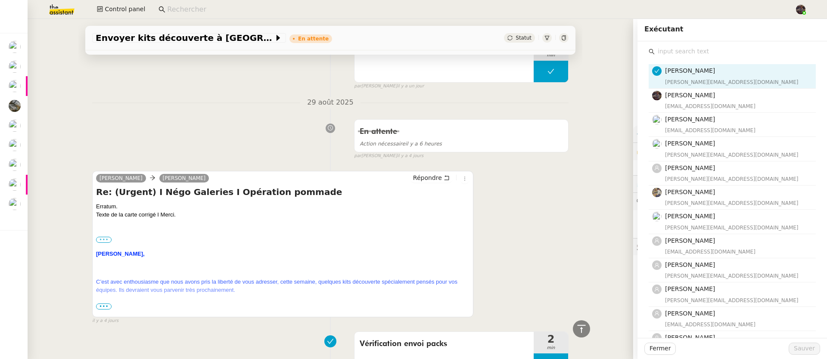
click at [104, 242] on label "•••" at bounding box center [104, 240] width 16 height 6
click at [0, 0] on input "•••" at bounding box center [0, 0] width 0 height 0
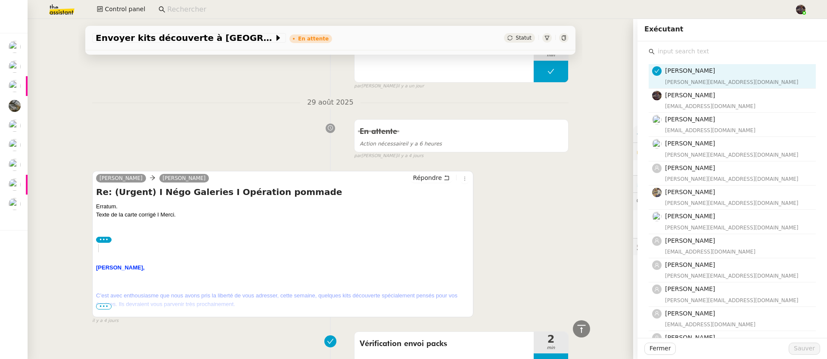
click at [96, 310] on span "•••" at bounding box center [104, 307] width 16 height 6
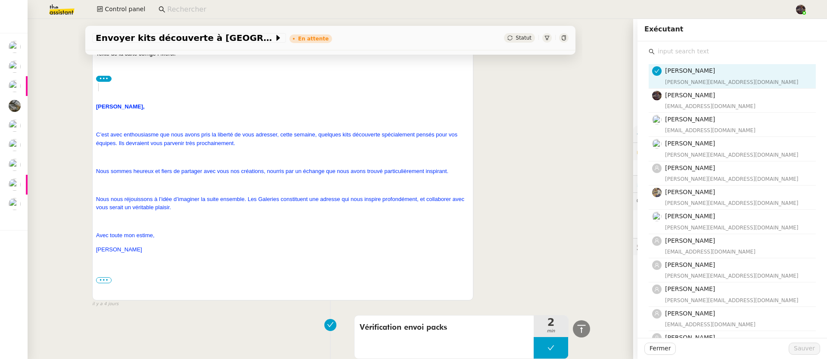
scroll to position [453, 0]
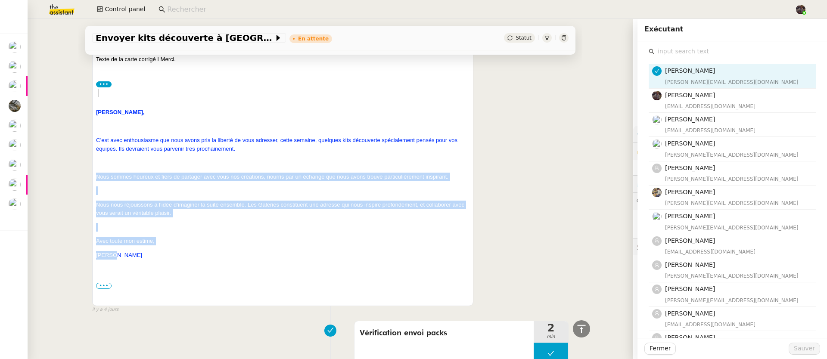
drag, startPoint x: 132, startPoint y: 260, endPoint x: 89, endPoint y: 183, distance: 88.0
click at [92, 182] on div "[PERSON_NAME] Re: (Urgent) I Négo Galeries I Opération pommade Erratum. Texte d…" at bounding box center [282, 161] width 381 height 291
click at [172, 259] on p "[PERSON_NAME]" at bounding box center [283, 255] width 374 height 9
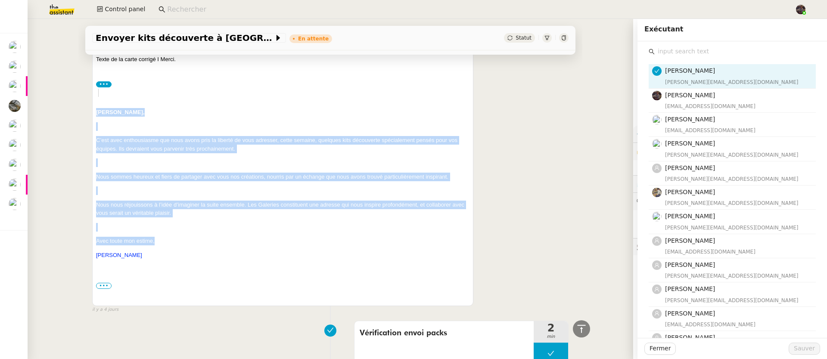
drag, startPoint x: 163, startPoint y: 247, endPoint x: 86, endPoint y: 115, distance: 152.8
click at [86, 115] on div "Tâche Message Commentaire Veuillez patienter une erreur s'est produite 👌👌👌 mess…" at bounding box center [330, 254] width 504 height 1250
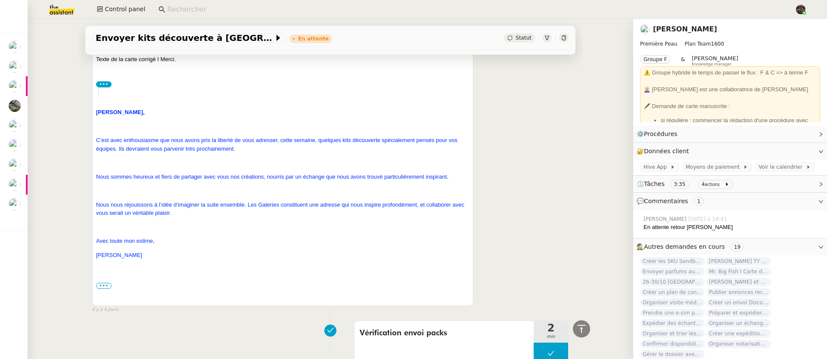
click at [62, 198] on div "Envoyer kits découverte à Galeries Lafayette En attente Statut Client [PERSON_N…" at bounding box center [331, 189] width 606 height 340
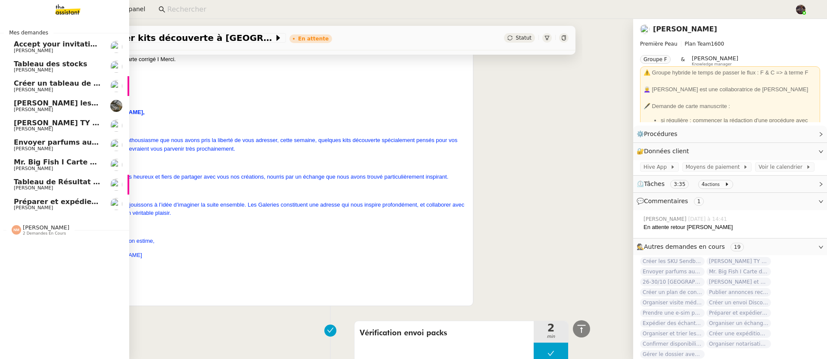
click at [78, 204] on span "Préparer et expédier une carte de remerciement" at bounding box center [109, 202] width 190 height 8
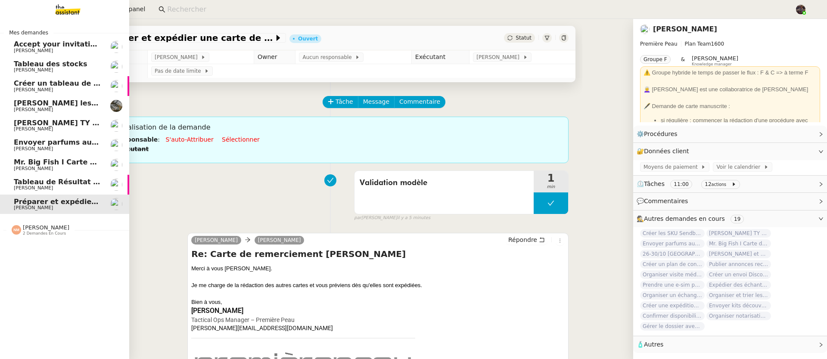
click at [37, 156] on link "Mr. Big Fish I Carte de remerciement pour [PERSON_NAME]" at bounding box center [64, 165] width 129 height 20
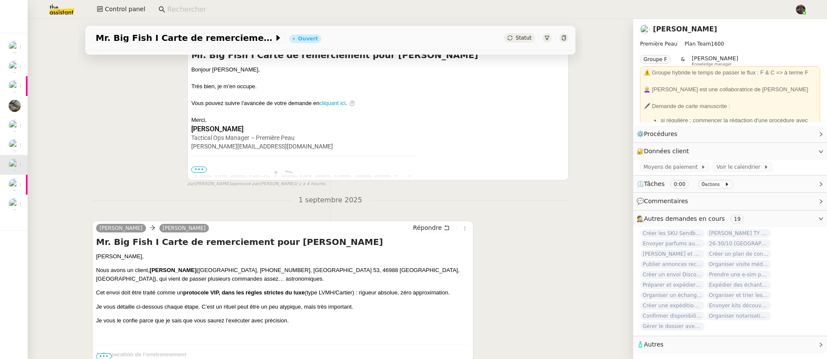
scroll to position [194, 0]
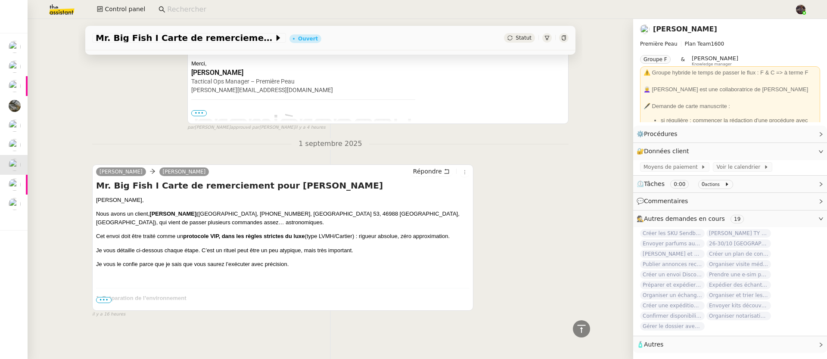
click at [103, 297] on span "•••" at bounding box center [104, 300] width 16 height 6
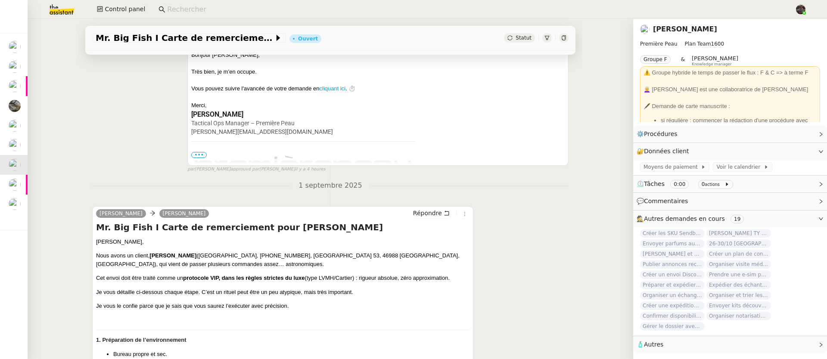
scroll to position [0, 0]
